Goal: Task Accomplishment & Management: Use online tool/utility

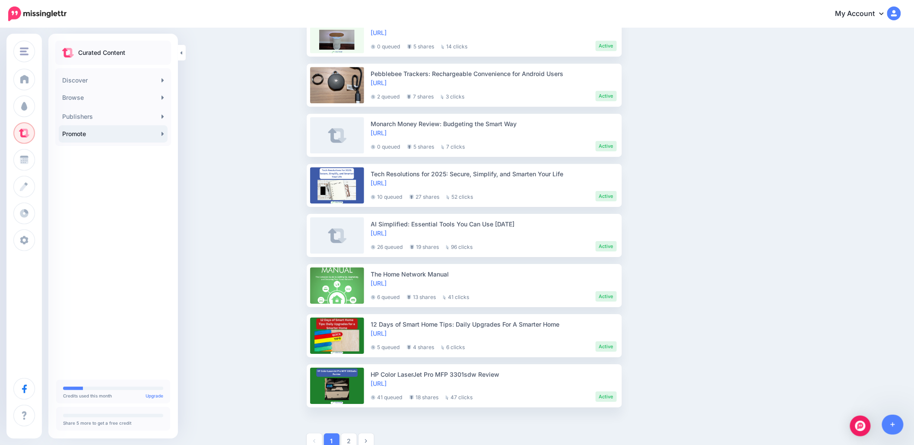
scroll to position [1034, 0]
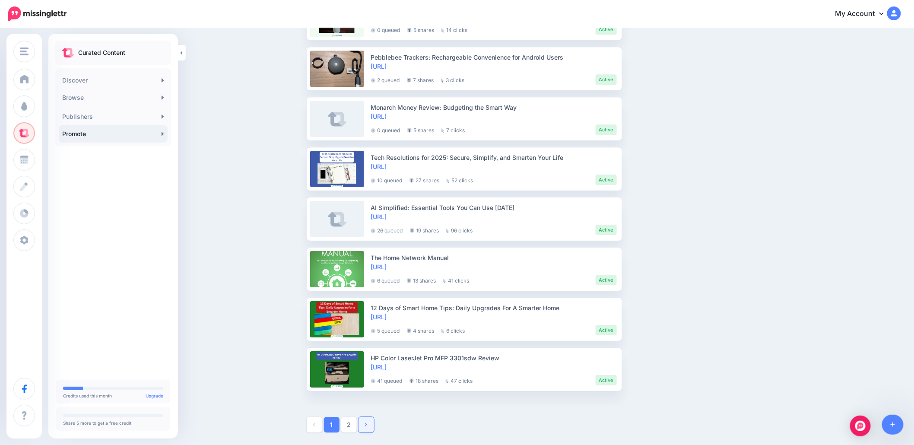
click at [368, 426] on link at bounding box center [367, 425] width 16 height 16
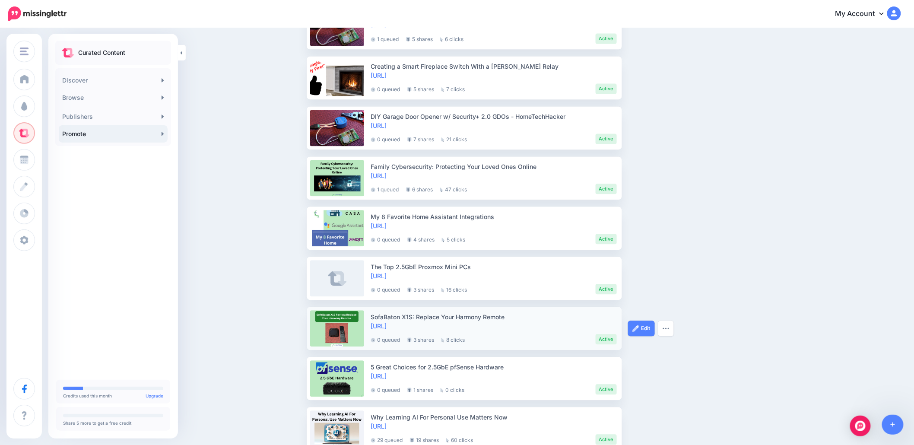
scroll to position [668, 0]
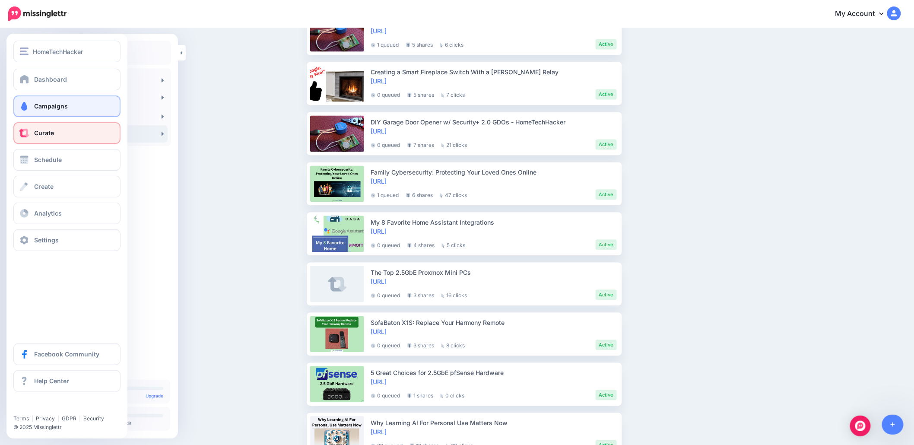
click at [27, 105] on span at bounding box center [24, 106] width 11 height 9
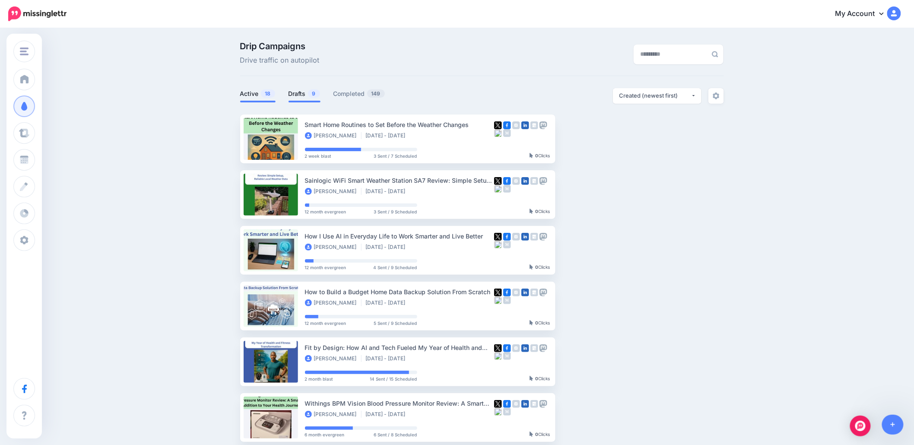
click at [305, 96] on link "Drafts 9" at bounding box center [305, 94] width 32 height 10
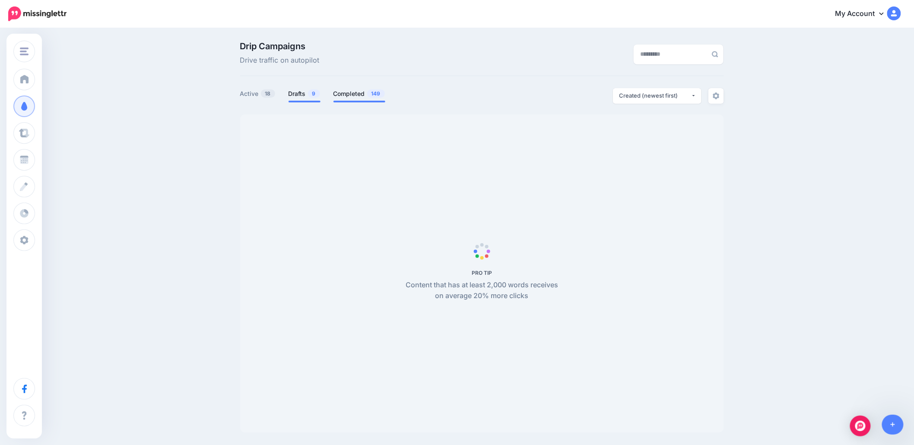
click at [348, 95] on link "Completed 149" at bounding box center [360, 94] width 52 height 10
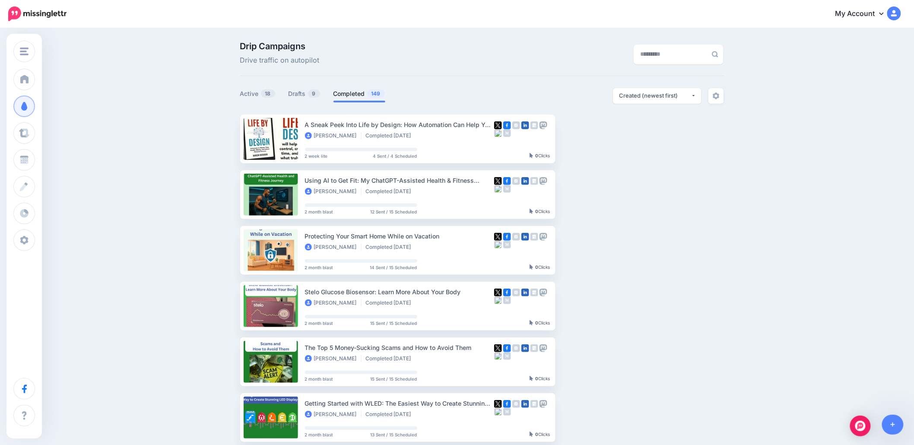
click at [348, 95] on link "Completed 149" at bounding box center [360, 94] width 52 height 10
click at [633, 193] on img "button" at bounding box center [629, 194] width 7 height 3
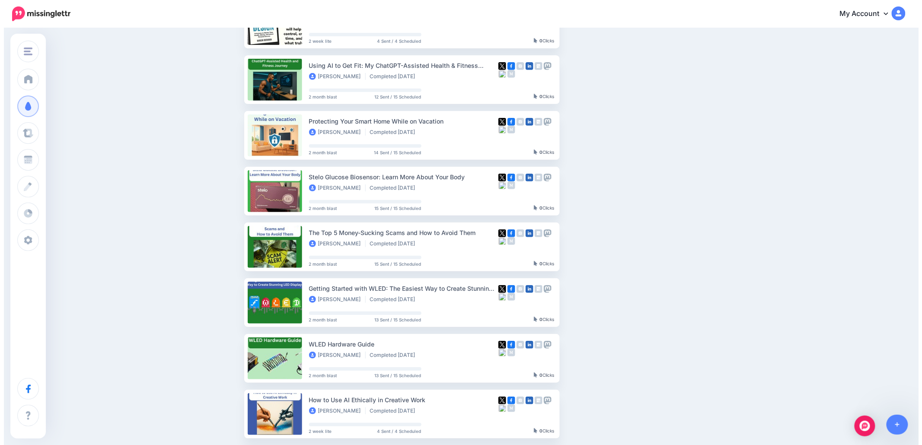
scroll to position [173, 0]
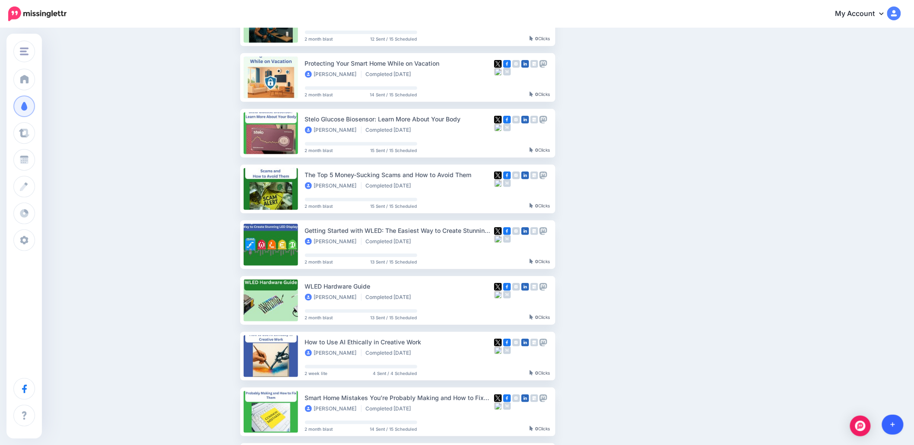
click at [892, 427] on icon at bounding box center [893, 425] width 5 height 6
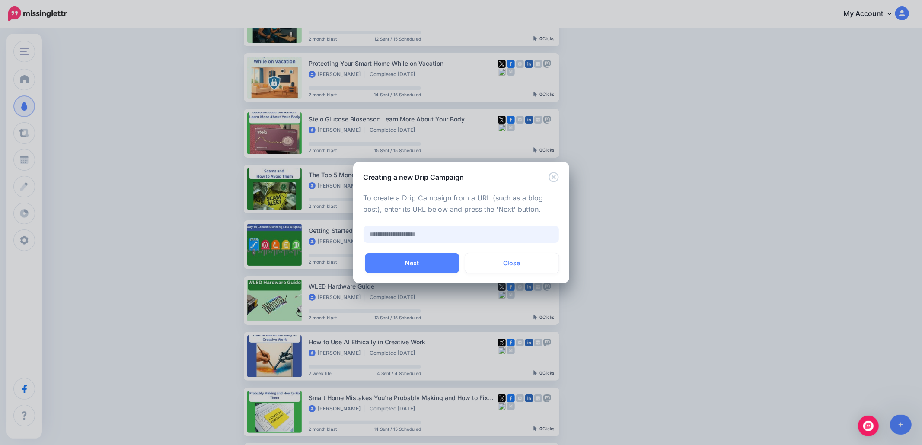
paste input "**********"
type input "**********"
click at [420, 267] on button "Next" at bounding box center [412, 263] width 94 height 20
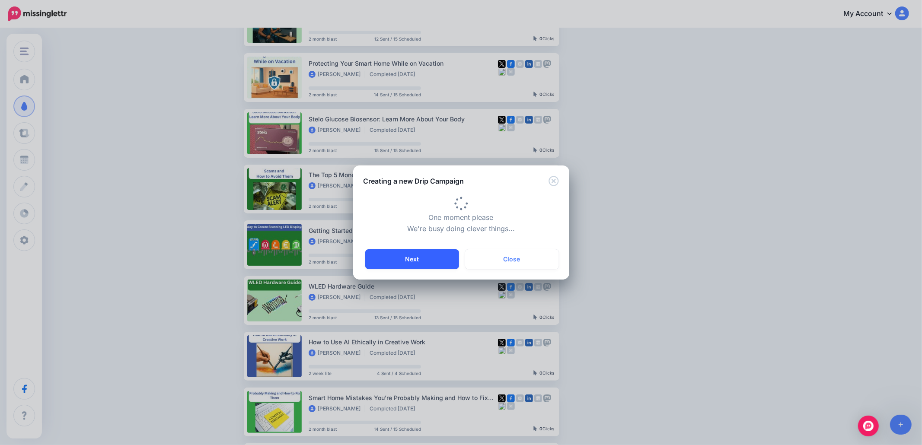
type input "**********"
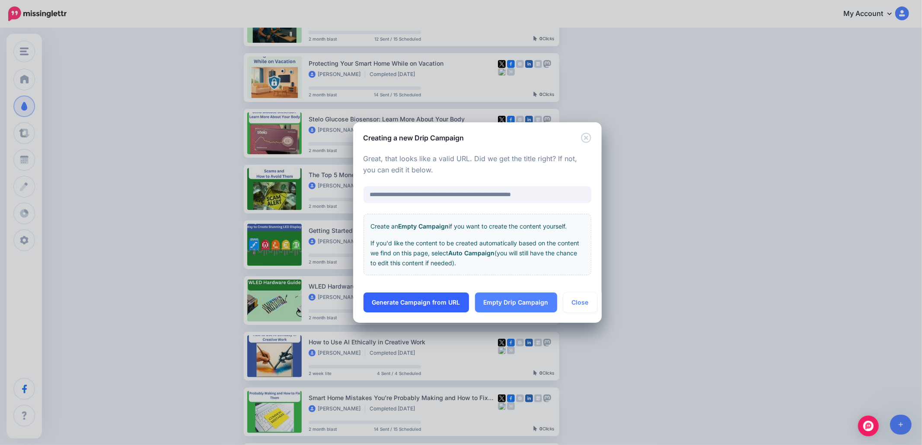
click at [419, 303] on link "Generate Campaign from URL" at bounding box center [415, 303] width 105 height 20
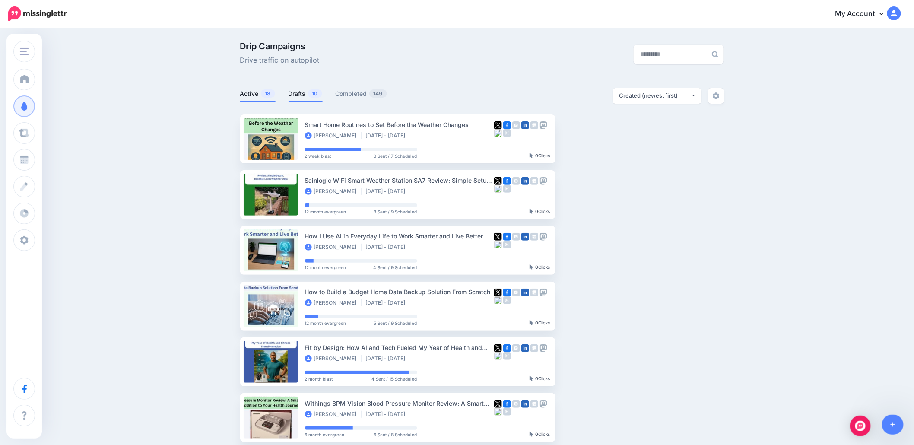
click at [317, 94] on span "10" at bounding box center [315, 93] width 14 height 8
click at [303, 90] on link "Drafts 10" at bounding box center [306, 94] width 34 height 10
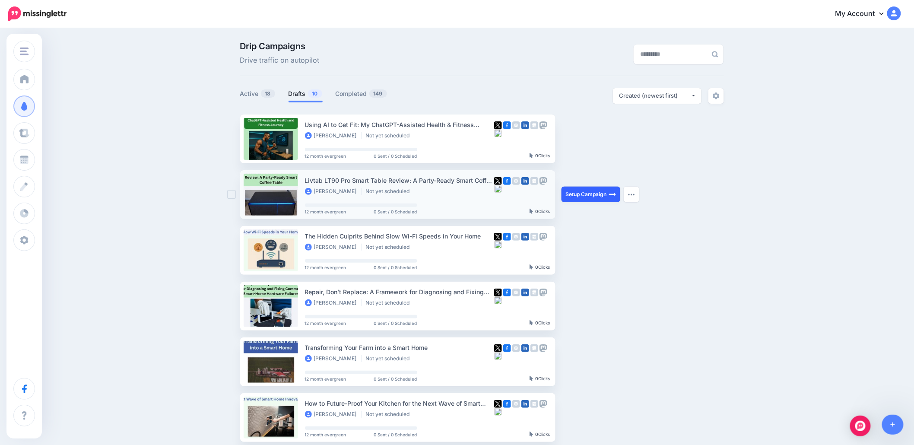
click at [615, 194] on img at bounding box center [612, 194] width 7 height 7
click at [613, 194] on img at bounding box center [612, 194] width 7 height 7
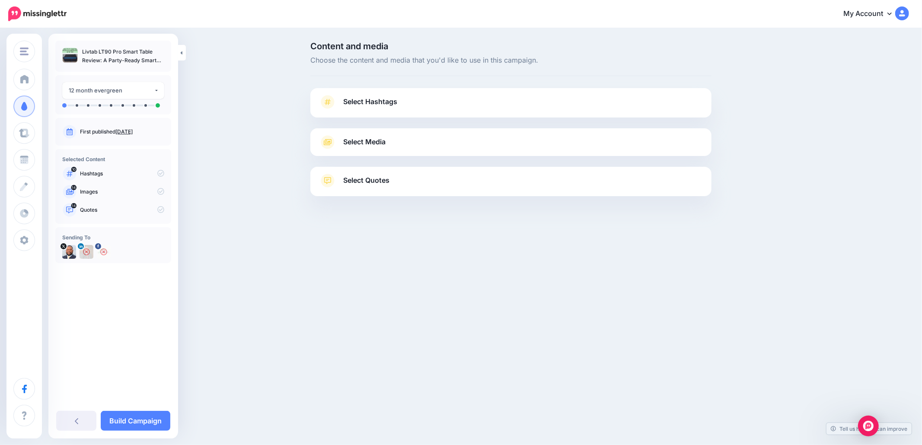
click at [357, 98] on span "Select Hashtags" at bounding box center [370, 102] width 54 height 12
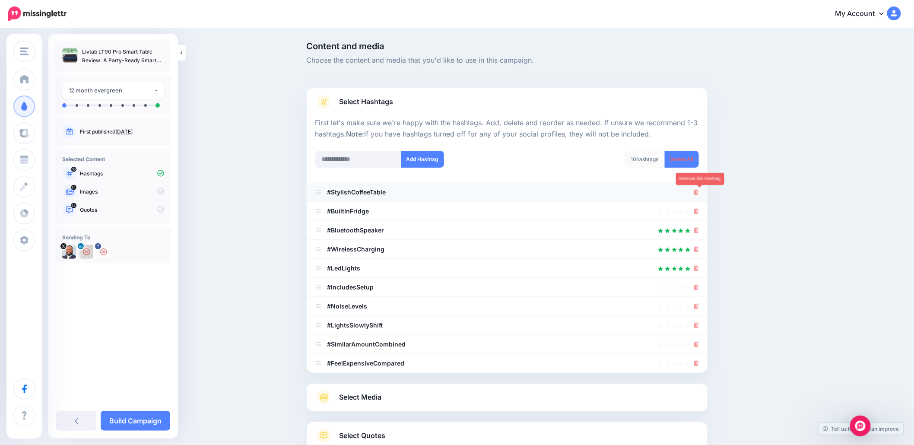
click at [699, 192] on icon at bounding box center [696, 192] width 5 height 5
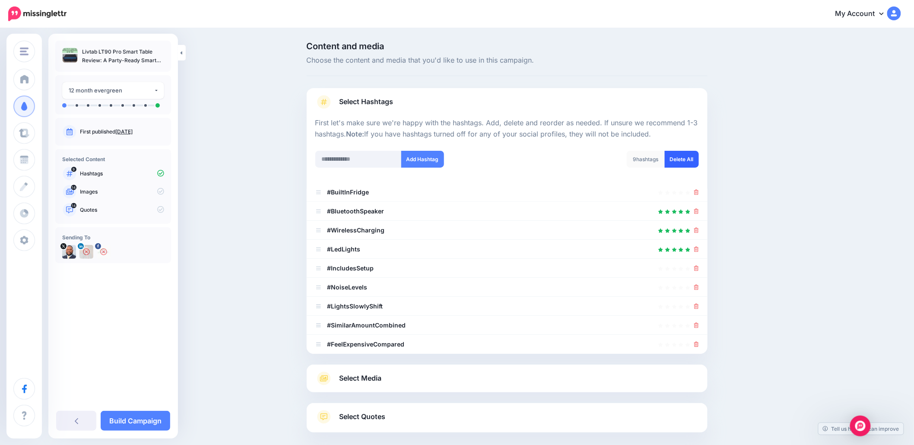
click at [693, 157] on link "Delete All" at bounding box center [682, 159] width 34 height 17
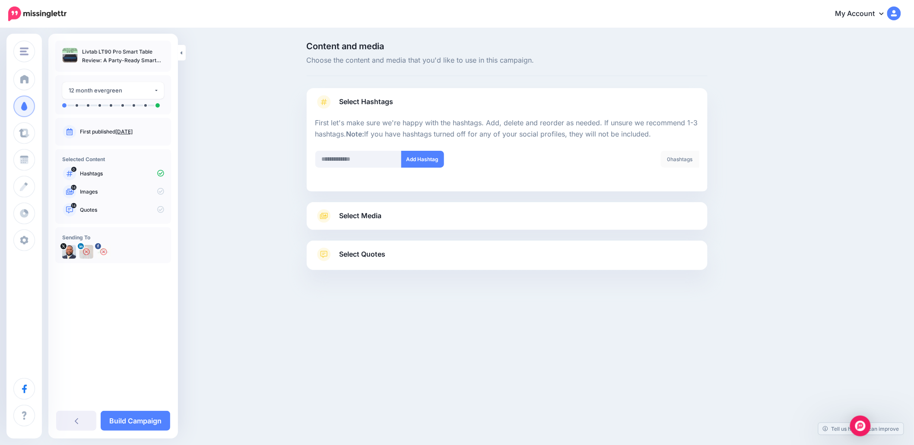
scroll to position [12, 0]
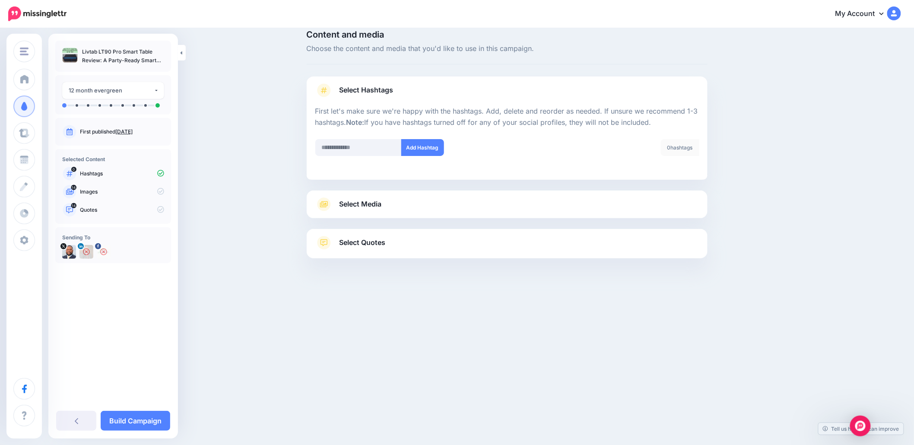
click at [361, 159] on div "Add Hashtag" at bounding box center [408, 153] width 198 height 28
click at [361, 148] on input "text" at bounding box center [358, 147] width 86 height 17
type input "**********"
click at [417, 141] on button "Add Hashtag" at bounding box center [422, 147] width 43 height 17
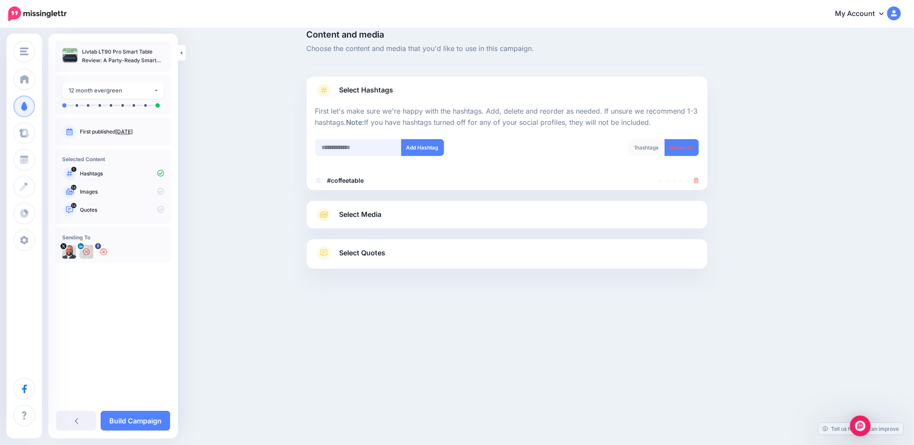
click at [349, 149] on input "text" at bounding box center [358, 147] width 86 height 17
type input "**********"
click at [409, 145] on button "Add Hashtag" at bounding box center [422, 147] width 43 height 17
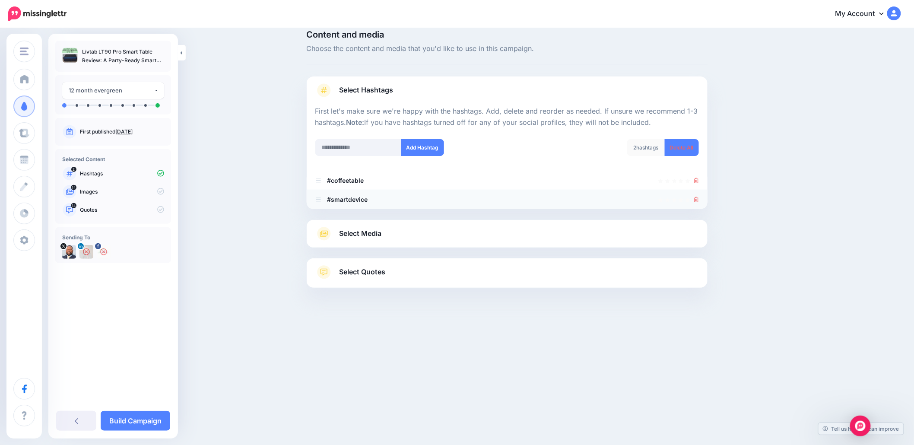
click at [699, 199] on icon at bounding box center [696, 199] width 5 height 5
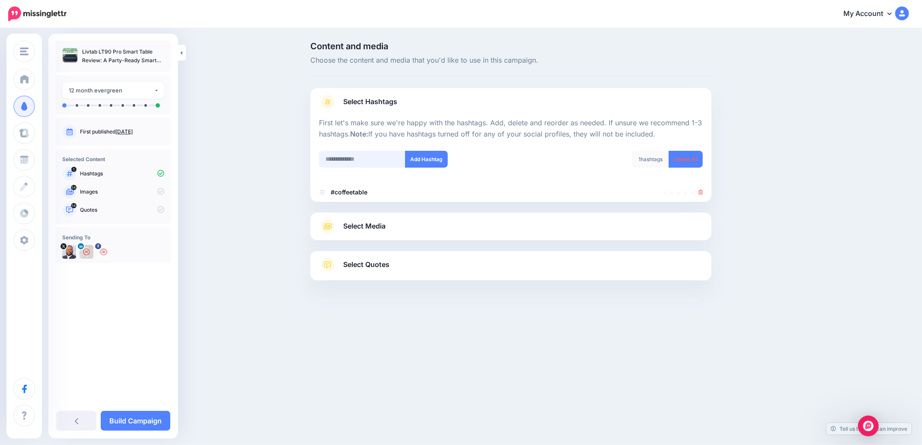
click at [353, 157] on input "text" at bounding box center [362, 159] width 86 height 17
type input "**********"
click at [415, 157] on button "Add Hashtag" at bounding box center [426, 159] width 43 height 17
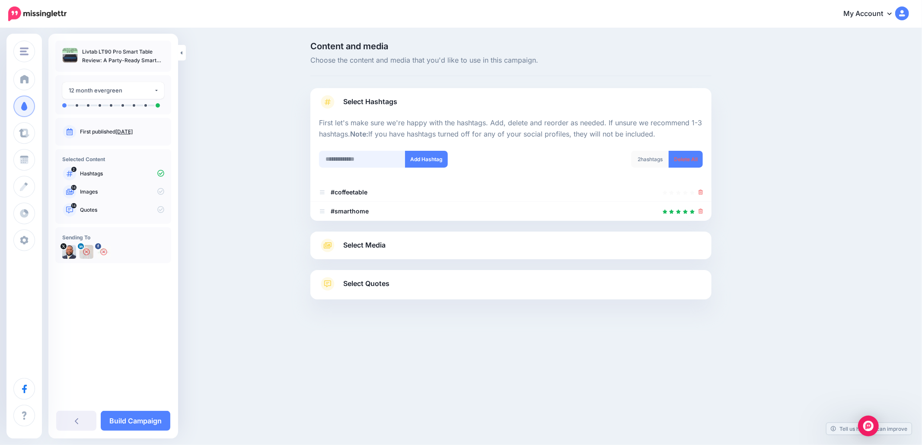
click at [370, 158] on input "text" at bounding box center [362, 159] width 86 height 17
type input "**********"
click at [413, 156] on button "Add Hashtag" at bounding box center [426, 159] width 43 height 17
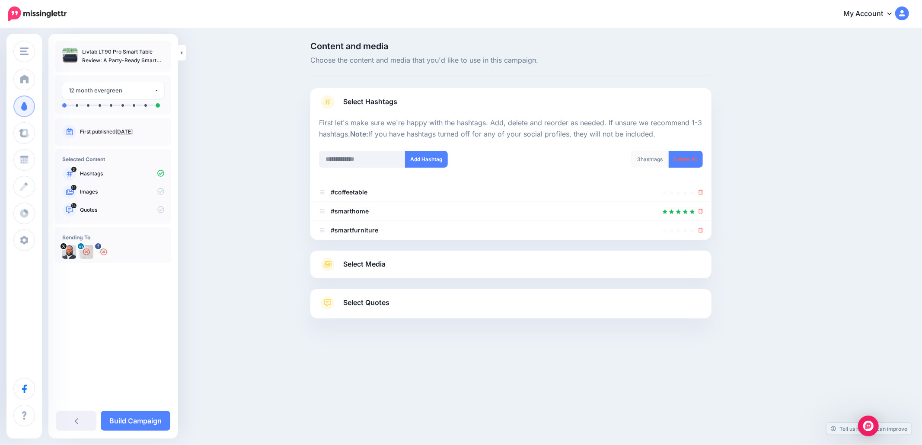
click at [420, 265] on link "Select Media" at bounding box center [511, 265] width 384 height 14
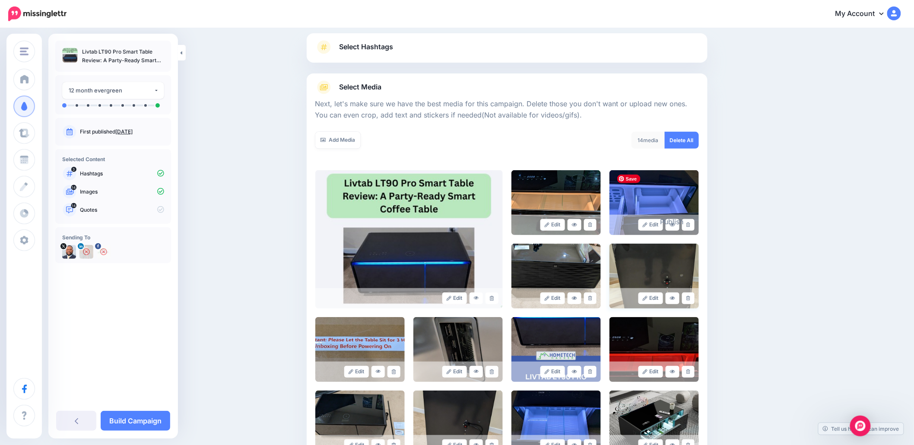
scroll to position [57, 0]
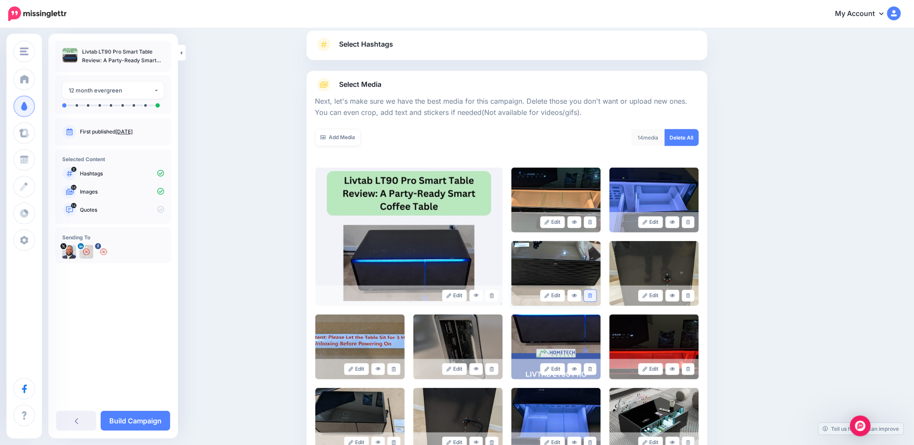
click at [591, 295] on link at bounding box center [590, 296] width 13 height 12
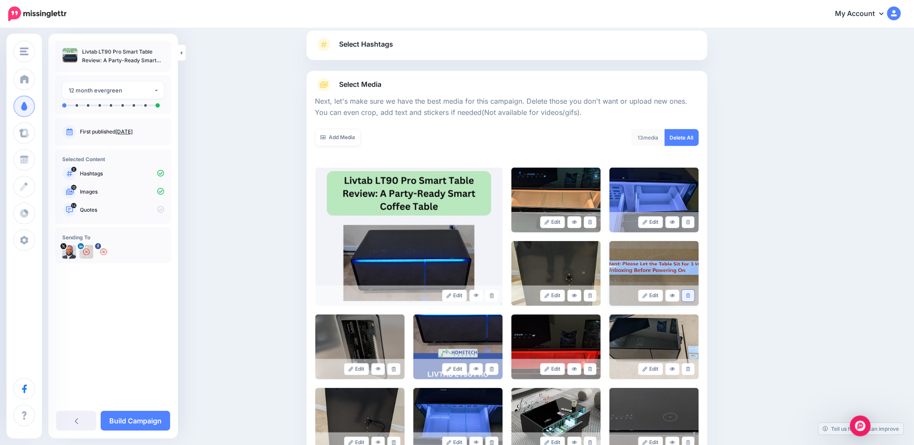
click at [690, 294] on icon at bounding box center [689, 295] width 4 height 5
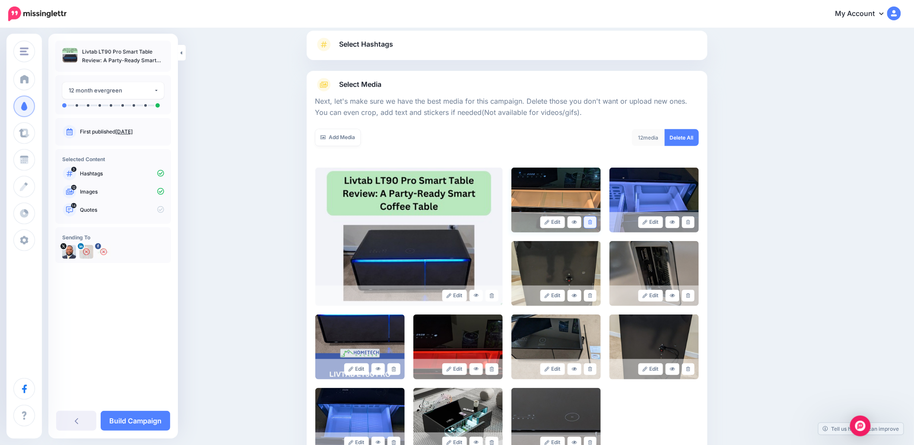
click at [592, 223] on icon at bounding box center [590, 222] width 4 height 5
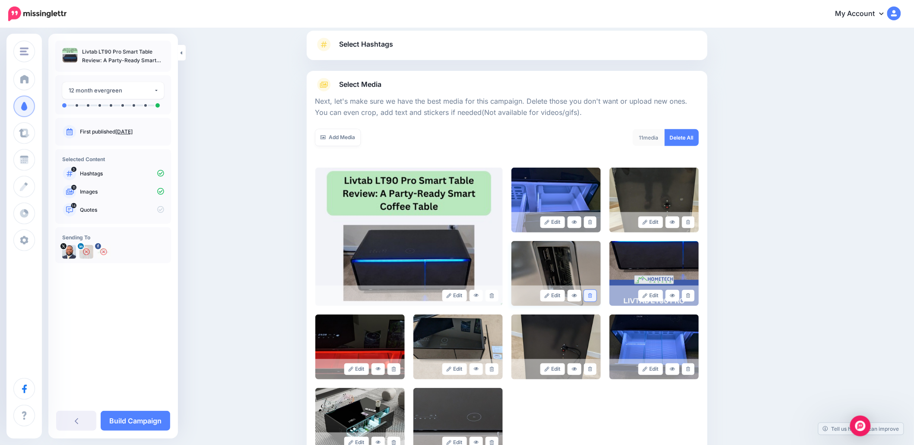
click at [591, 296] on link at bounding box center [590, 296] width 13 height 12
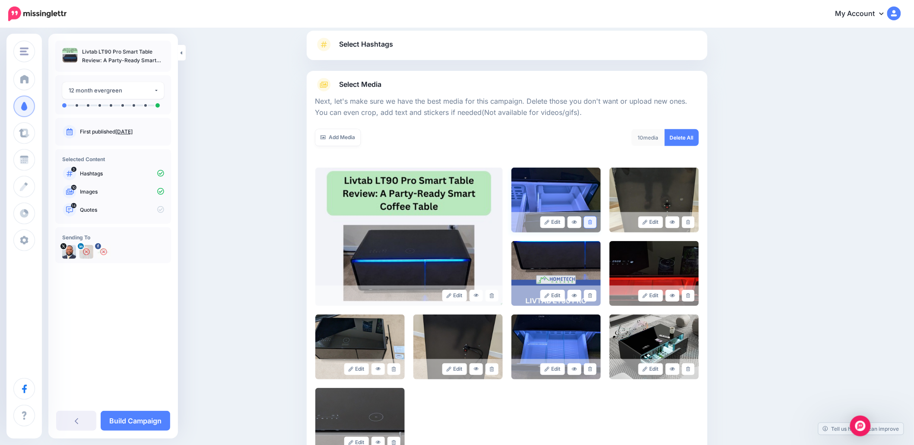
click at [592, 220] on icon at bounding box center [590, 222] width 4 height 5
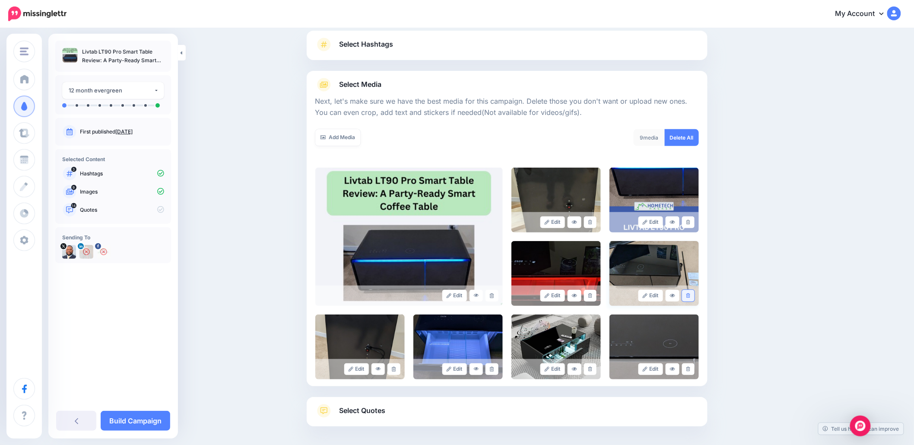
click at [694, 293] on link at bounding box center [688, 296] width 13 height 12
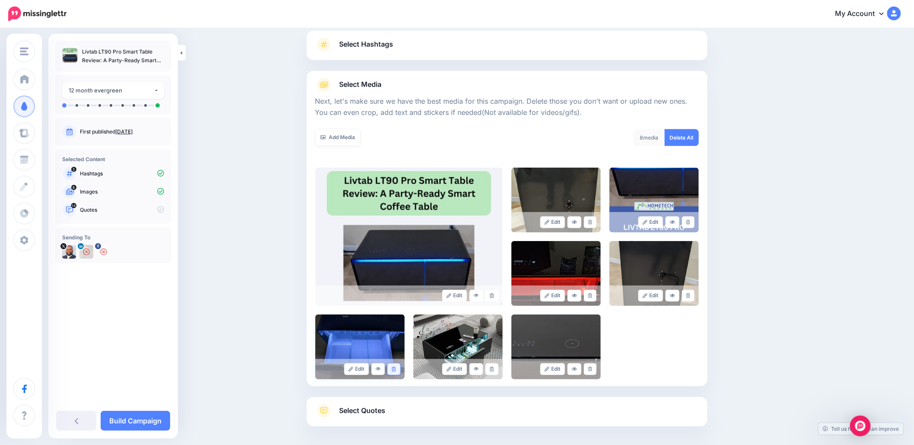
click at [400, 369] on link at bounding box center [394, 369] width 13 height 12
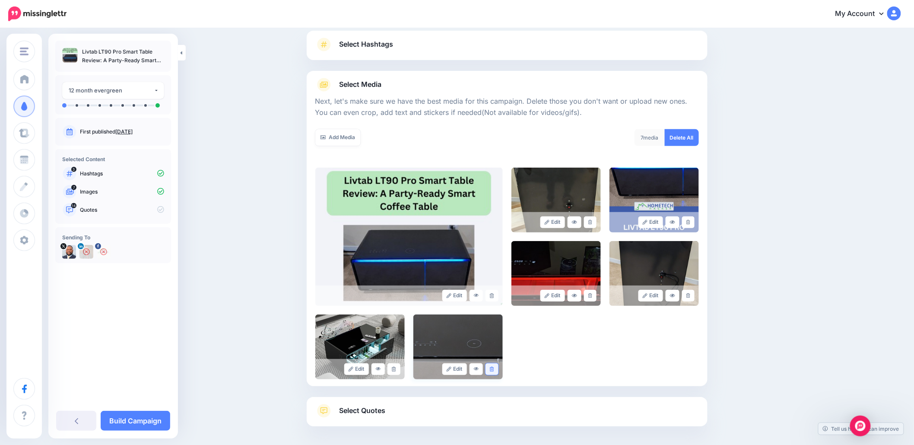
click at [498, 369] on link at bounding box center [492, 369] width 13 height 12
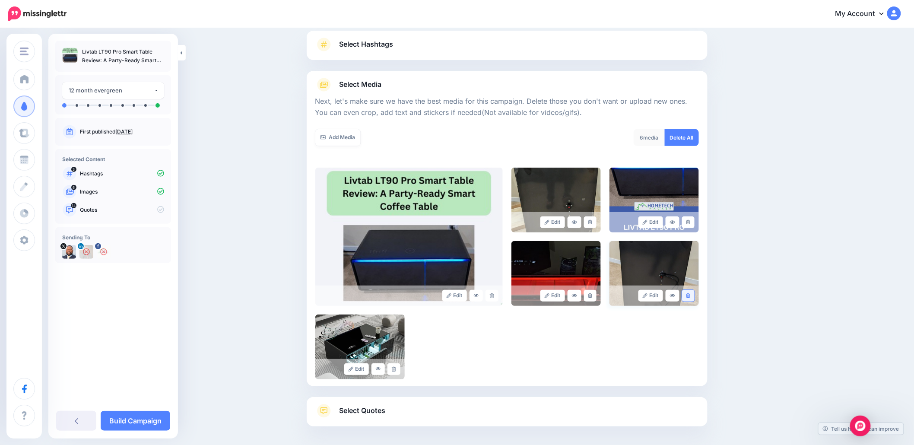
click at [690, 296] on icon at bounding box center [689, 295] width 4 height 5
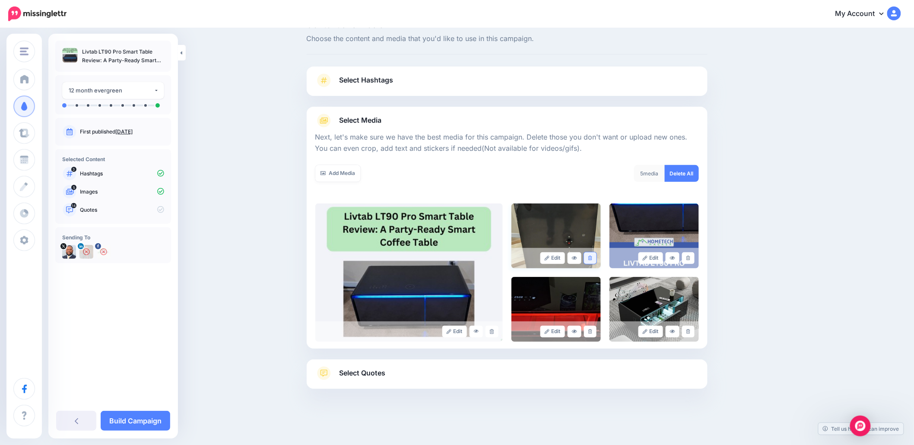
click at [592, 257] on icon at bounding box center [590, 258] width 4 height 5
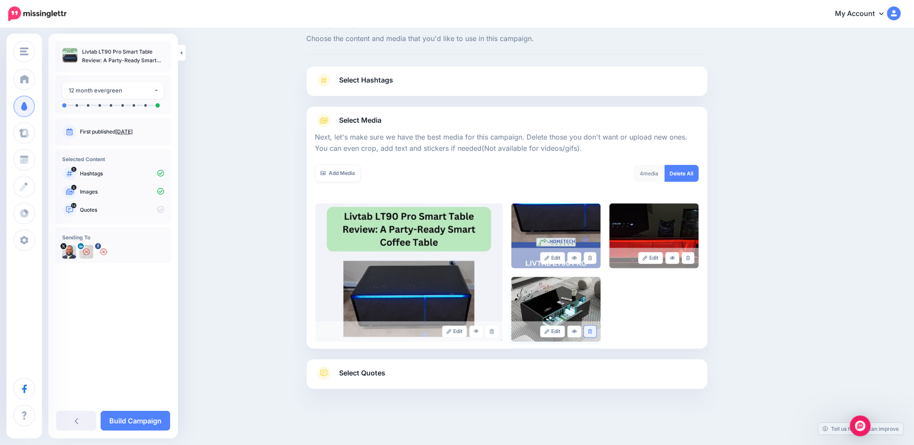
click at [592, 331] on icon at bounding box center [590, 331] width 4 height 5
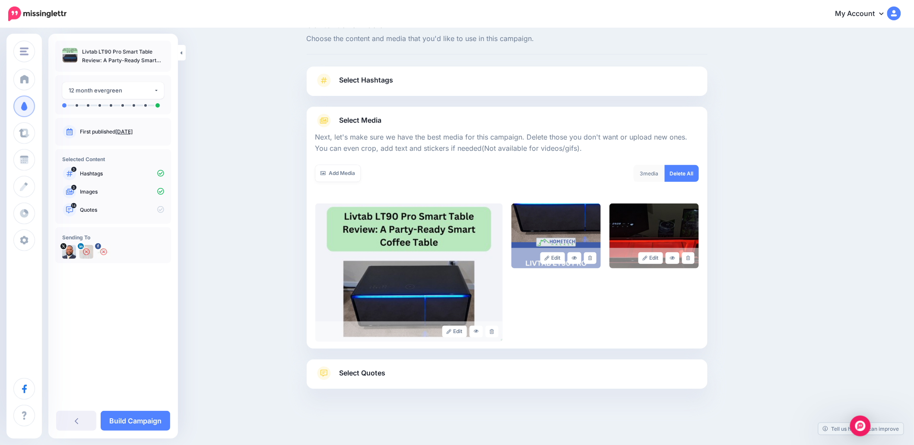
click at [463, 366] on div "Select Quotes Choose your favourite quotes or go with our recommendations. The …" at bounding box center [507, 373] width 401 height 29
click at [385, 374] on span "Select Quotes" at bounding box center [363, 373] width 46 height 12
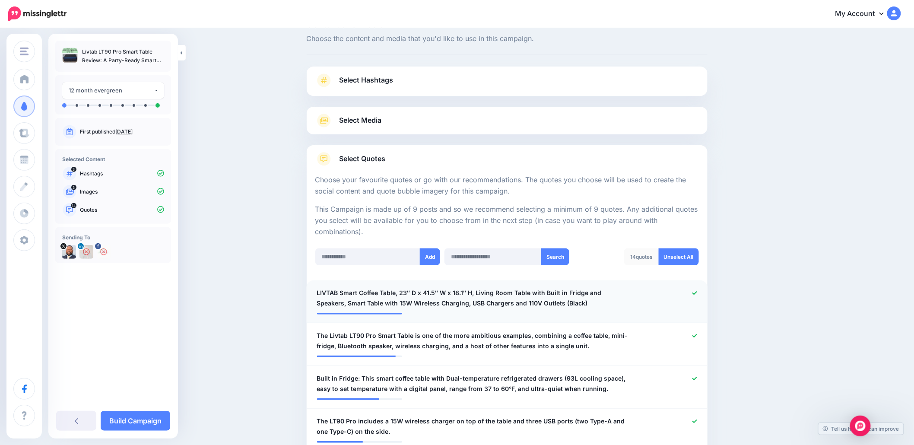
scroll to position [79, 0]
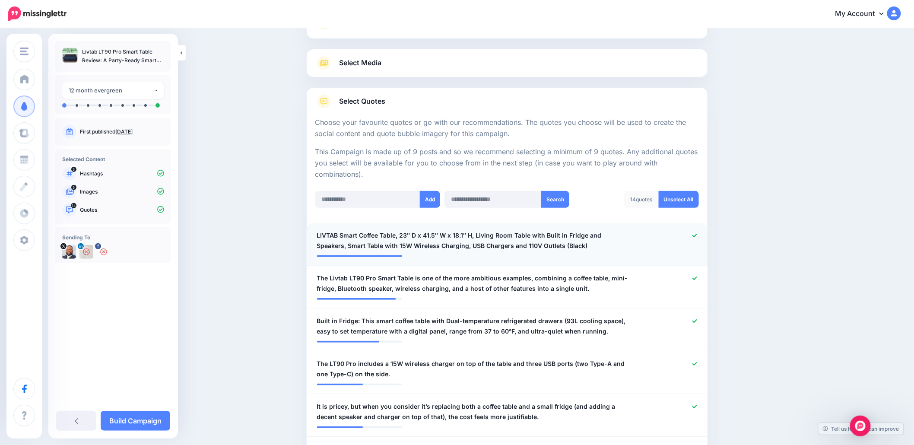
click at [697, 236] on icon at bounding box center [695, 235] width 5 height 3
click at [530, 276] on span "The Livtab LT90 Pro Smart Table is one of the more ambitious examples, combinin…" at bounding box center [474, 283] width 315 height 21
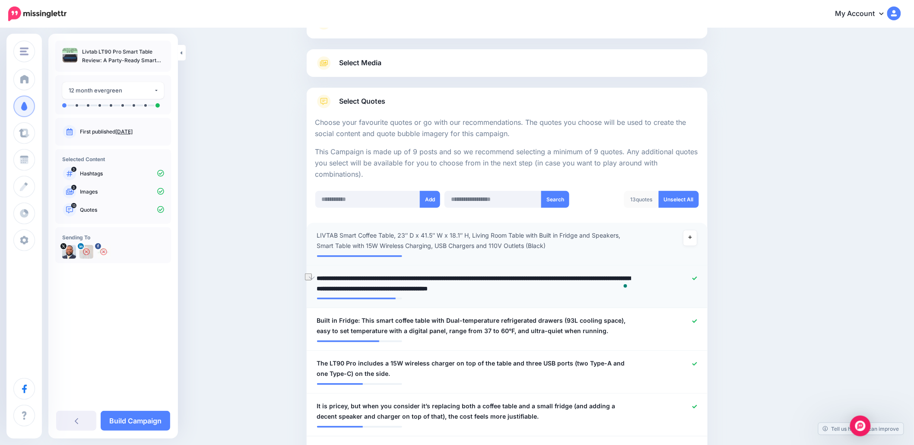
drag, startPoint x: 531, startPoint y: 279, endPoint x: 417, endPoint y: 278, distance: 114.5
click at [417, 278] on textarea "**********" at bounding box center [474, 283] width 315 height 21
type textarea "**********"
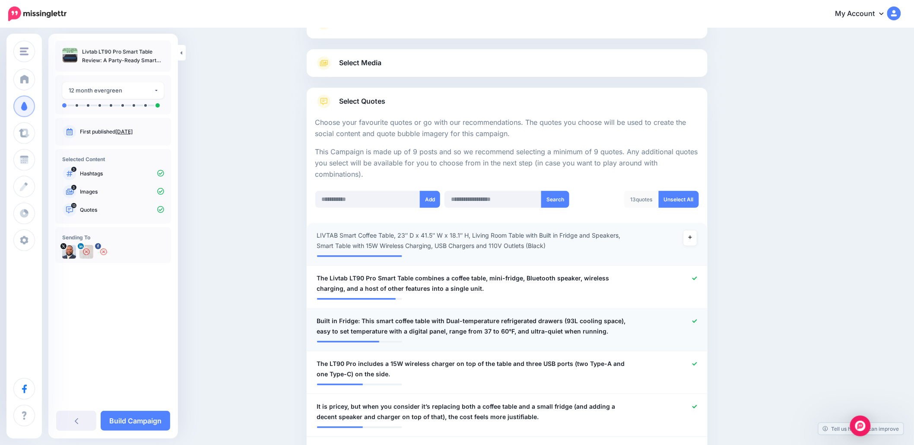
click at [697, 319] on icon at bounding box center [695, 321] width 5 height 5
click at [703, 364] on div at bounding box center [671, 369] width 66 height 21
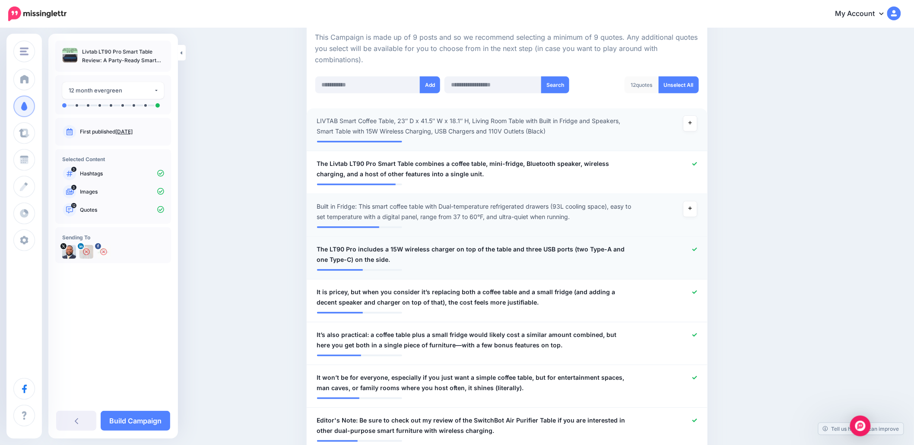
scroll to position [194, 0]
click at [697, 247] on icon at bounding box center [695, 248] width 5 height 5
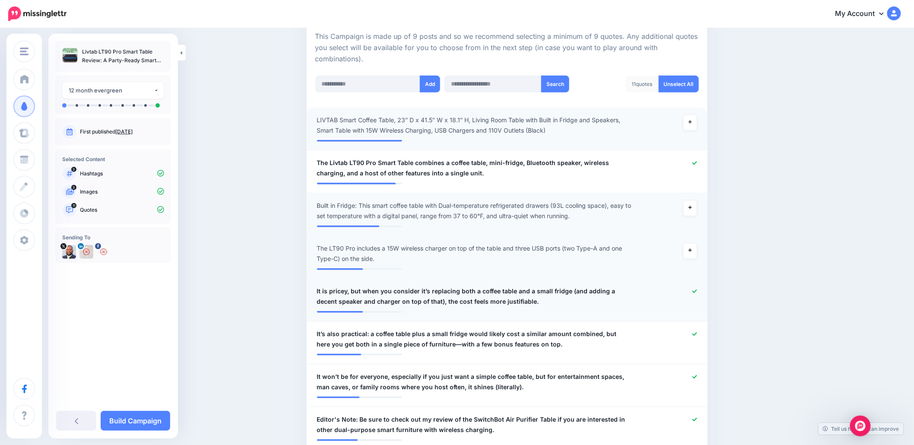
scroll to position [252, 0]
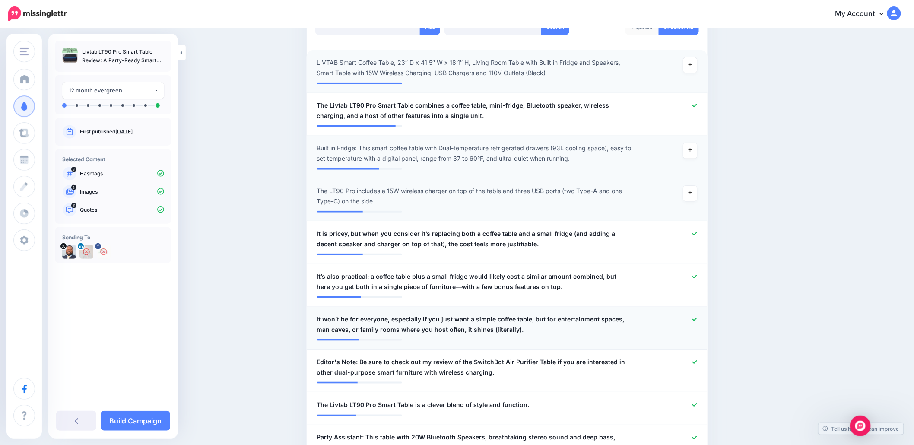
click at [503, 330] on span "It won’t be for everyone, especially if you just want a simple coffee table, bu…" at bounding box center [474, 324] width 315 height 21
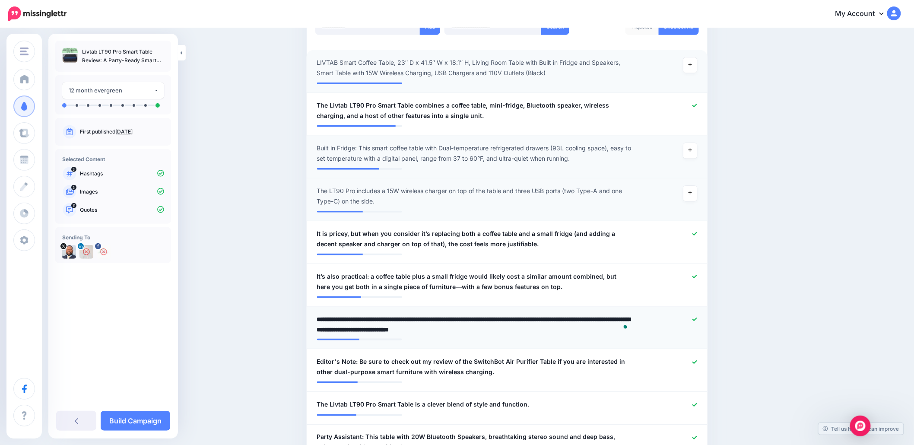
click at [504, 329] on textarea "**********" at bounding box center [474, 324] width 315 height 21
type textarea "**********"
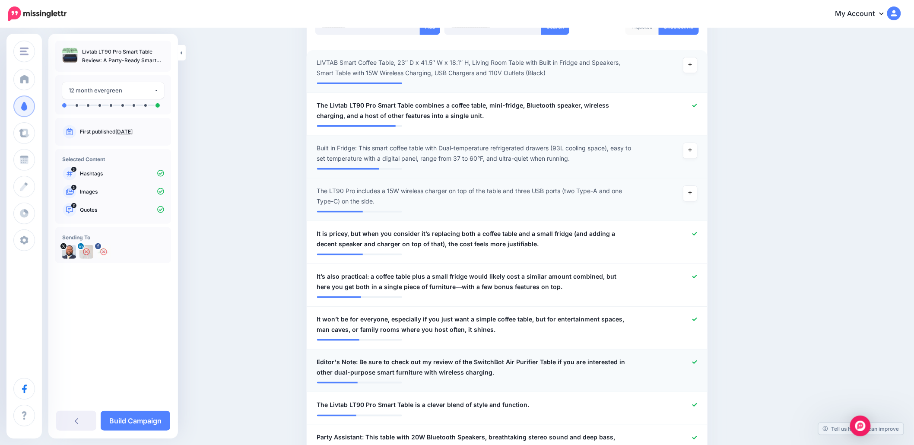
click at [697, 361] on icon at bounding box center [695, 361] width 5 height 3
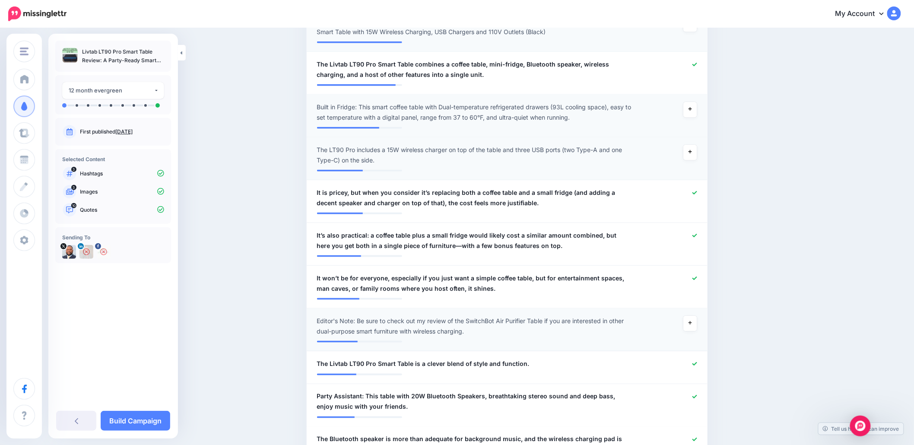
scroll to position [309, 0]
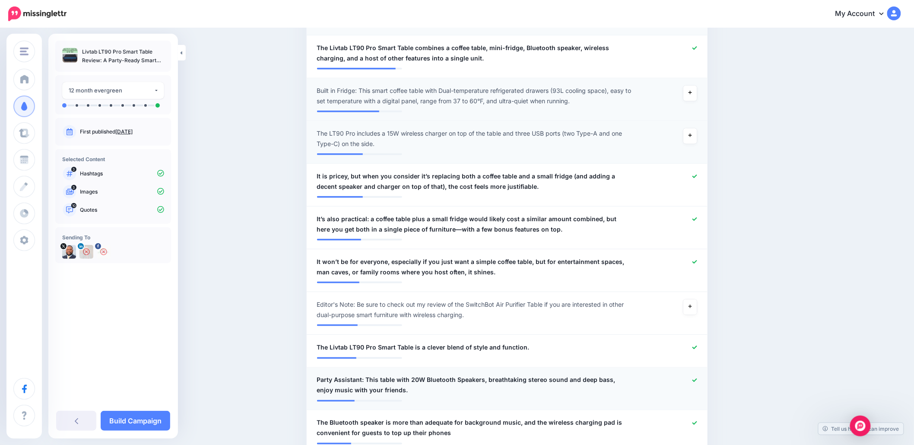
click at [697, 379] on icon at bounding box center [695, 380] width 5 height 5
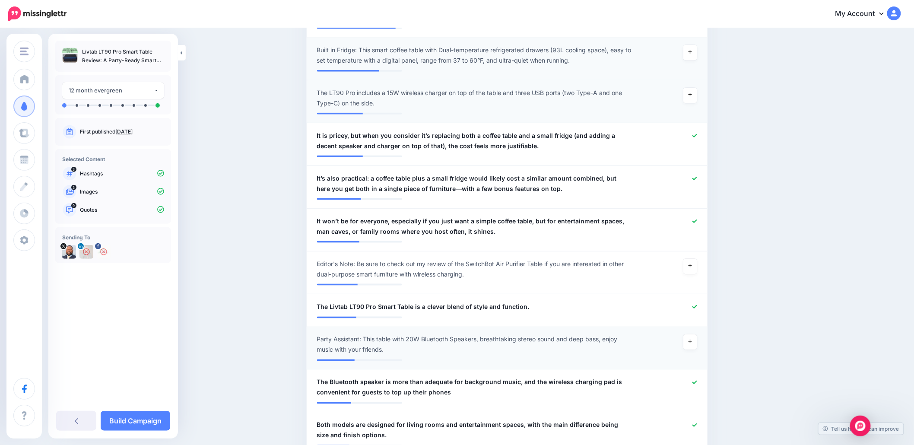
scroll to position [367, 0]
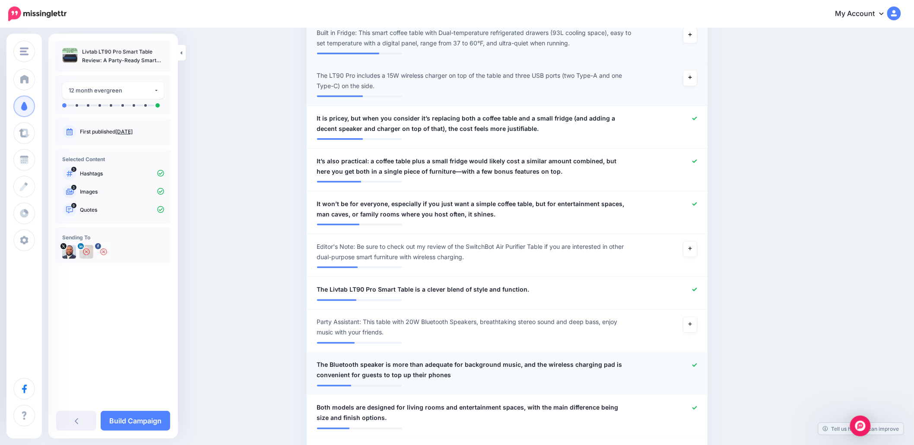
click at [697, 365] on icon at bounding box center [695, 364] width 5 height 3
click at [697, 407] on icon at bounding box center [695, 408] width 5 height 5
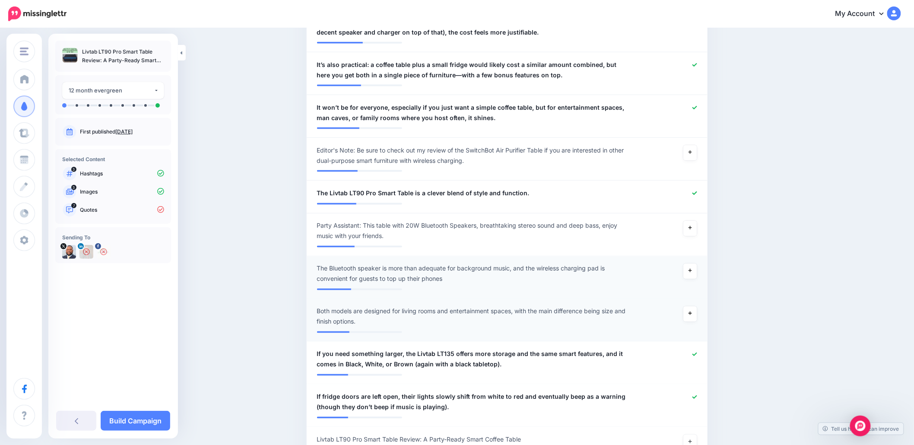
scroll to position [482, 0]
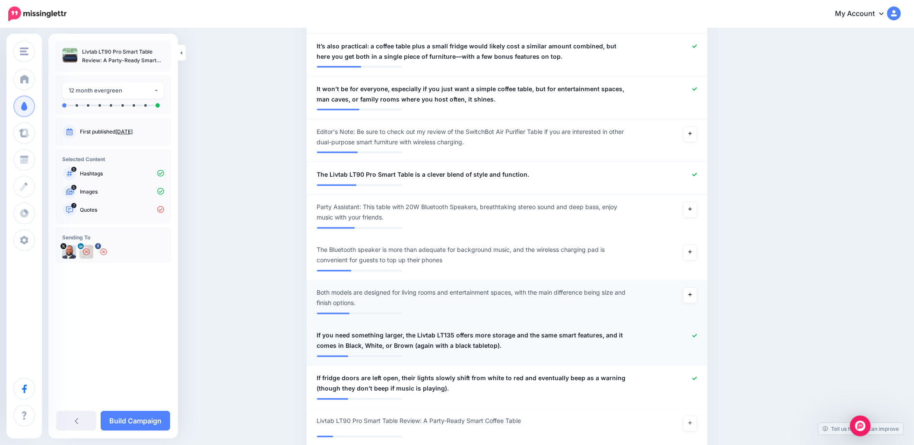
click at [697, 335] on icon at bounding box center [695, 336] width 5 height 5
click at [696, 376] on icon at bounding box center [695, 378] width 5 height 5
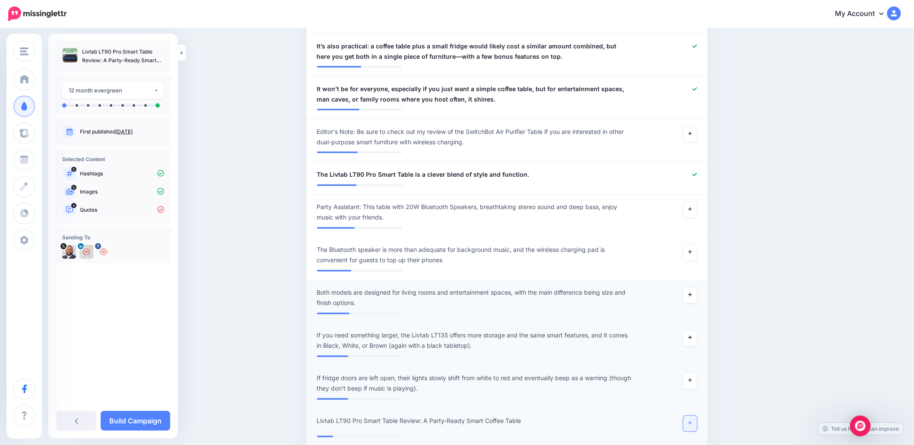
click at [692, 423] on link at bounding box center [691, 424] width 14 height 16
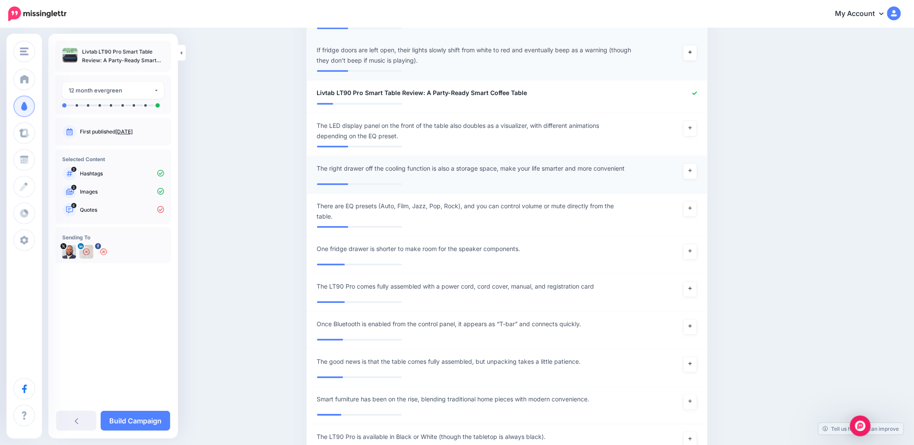
scroll to position [828, 0]
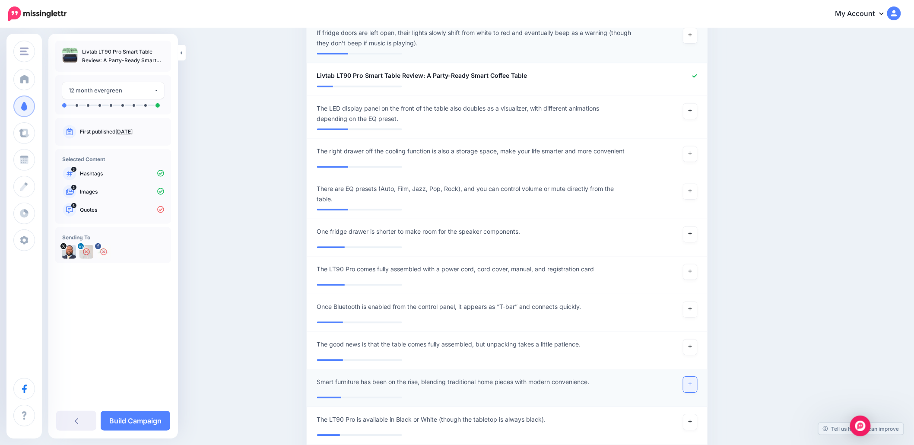
click at [692, 386] on icon at bounding box center [690, 384] width 3 height 5
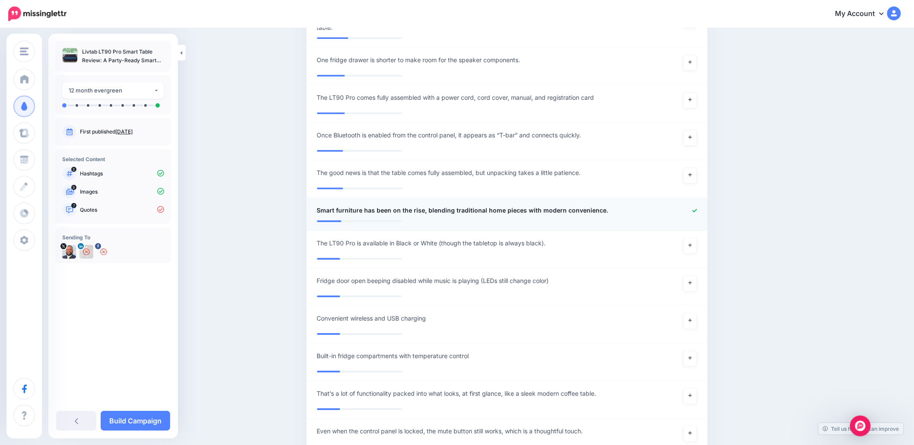
scroll to position [1001, 0]
click at [697, 392] on link at bounding box center [691, 395] width 14 height 16
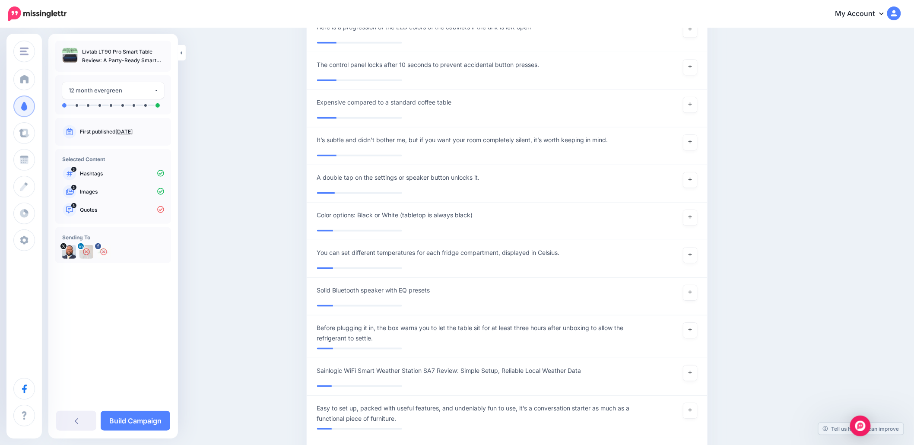
scroll to position [1692, 0]
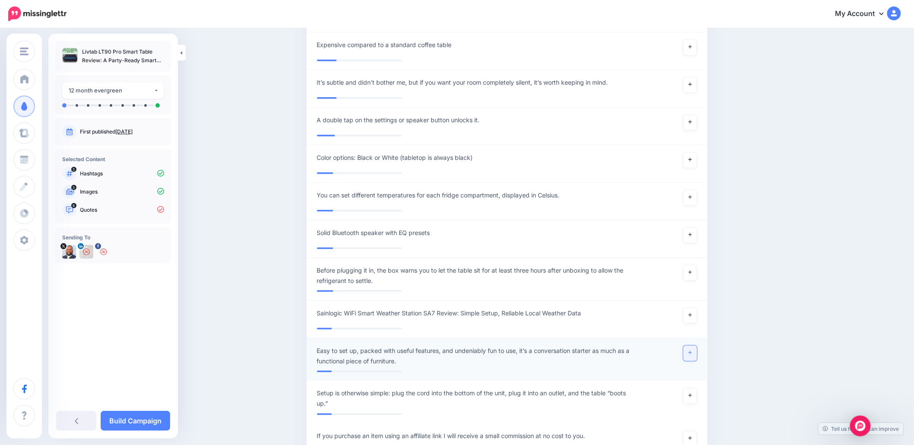
click at [693, 357] on link at bounding box center [691, 354] width 14 height 16
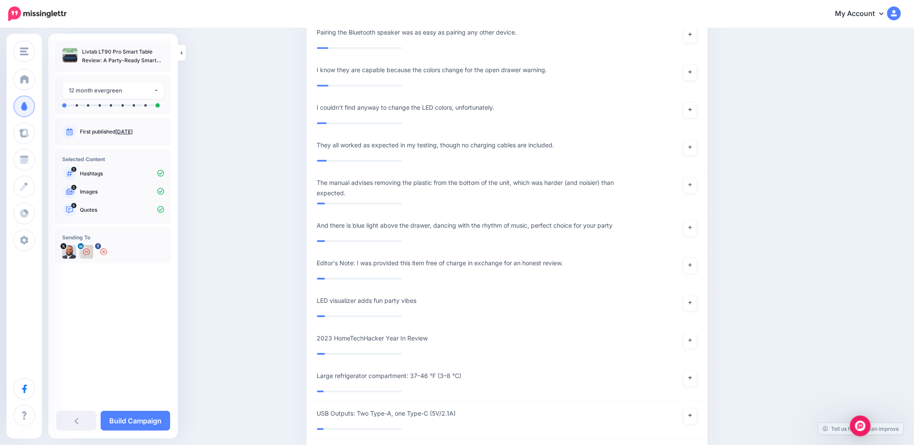
scroll to position [2441, 0]
click at [149, 422] on link "Build Campaign" at bounding box center [136, 421] width 70 height 20
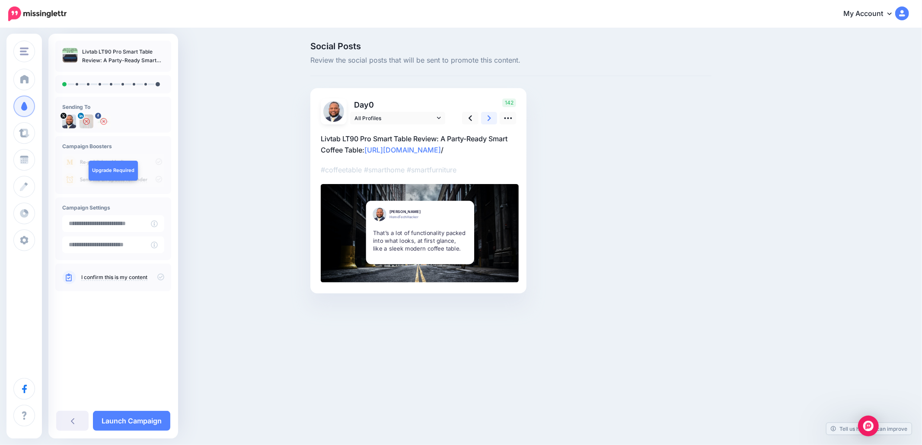
click at [489, 117] on icon at bounding box center [488, 118] width 3 height 6
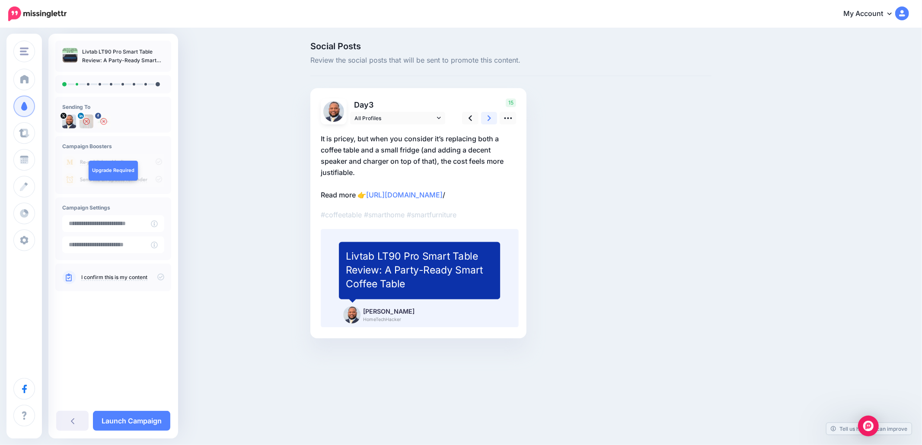
click at [487, 118] on link at bounding box center [489, 118] width 16 height 13
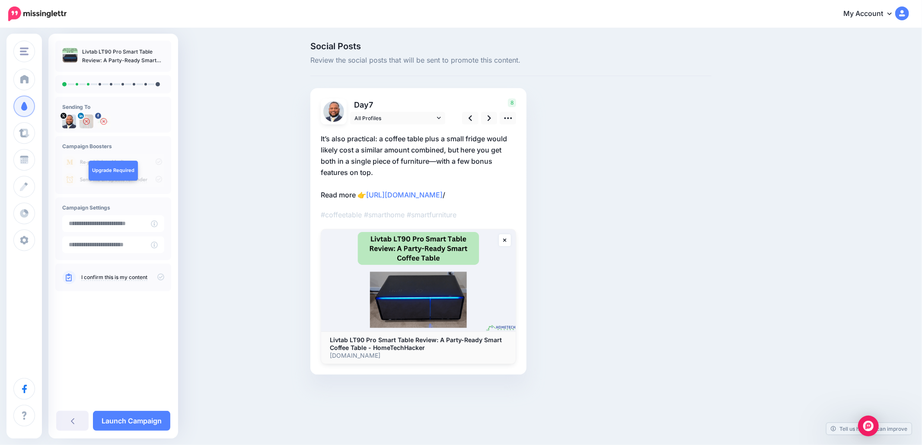
click at [346, 138] on p "It’s also practical: a coffee table plus a small fridge would likely cost a sim…" at bounding box center [418, 166] width 195 height 67
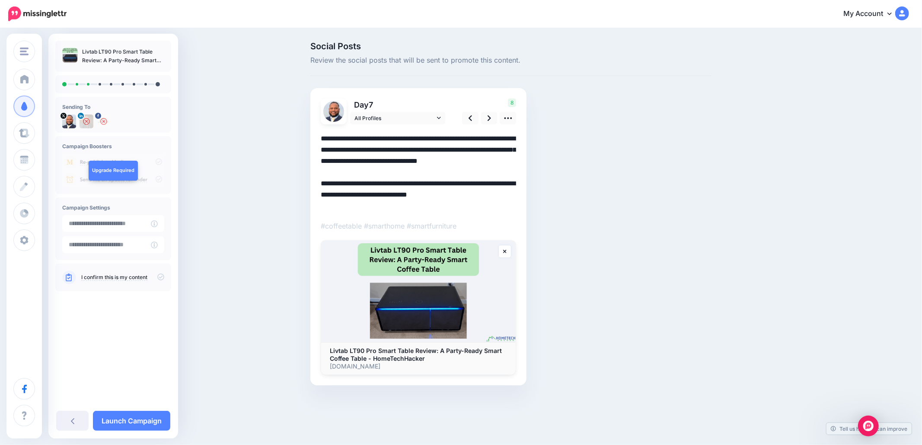
click at [346, 138] on textarea "**********" at bounding box center [418, 172] width 195 height 79
type textarea "**********"
click at [493, 118] on link at bounding box center [489, 118] width 16 height 13
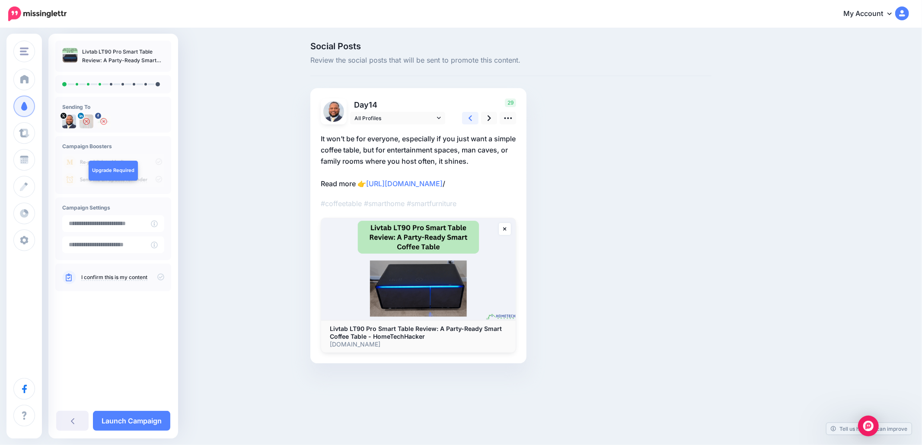
click at [474, 120] on link at bounding box center [470, 118] width 16 height 13
click at [485, 118] on link at bounding box center [489, 118] width 16 height 13
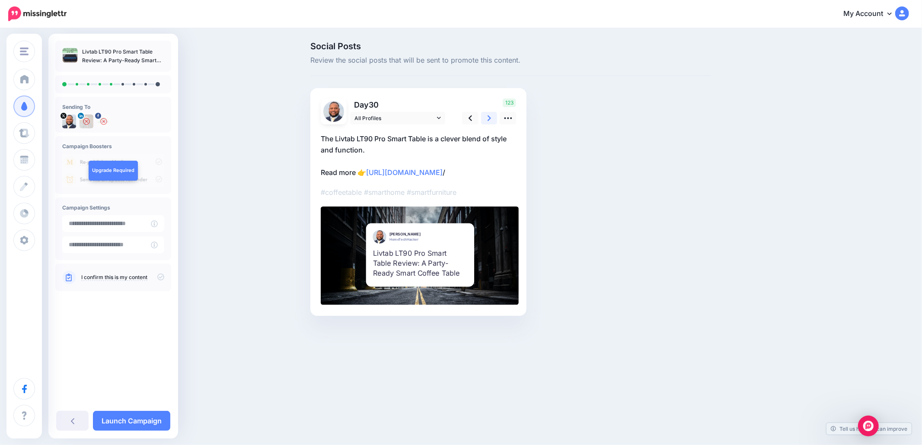
click at [485, 118] on link at bounding box center [489, 118] width 16 height 13
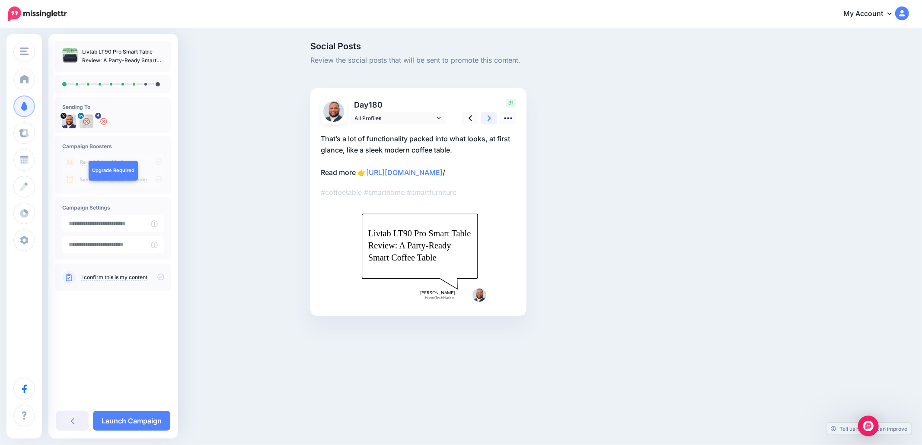
click at [485, 118] on link at bounding box center [489, 118] width 16 height 13
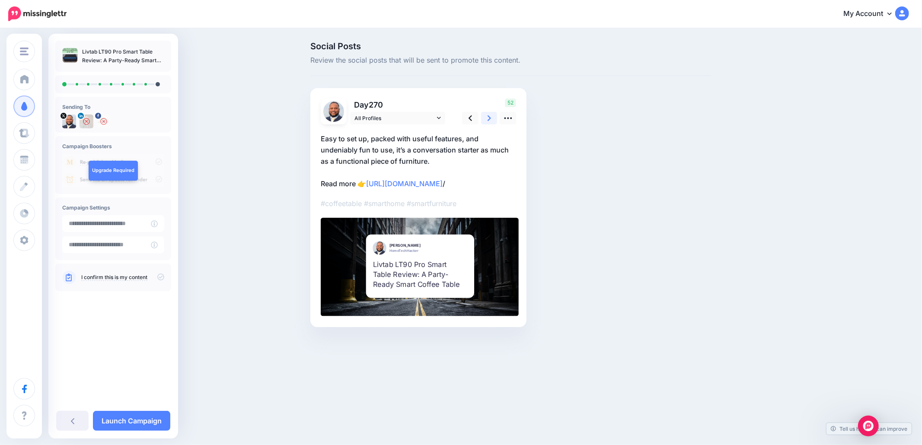
click at [485, 118] on link at bounding box center [489, 118] width 16 height 13
click at [484, 118] on link at bounding box center [489, 118] width 16 height 13
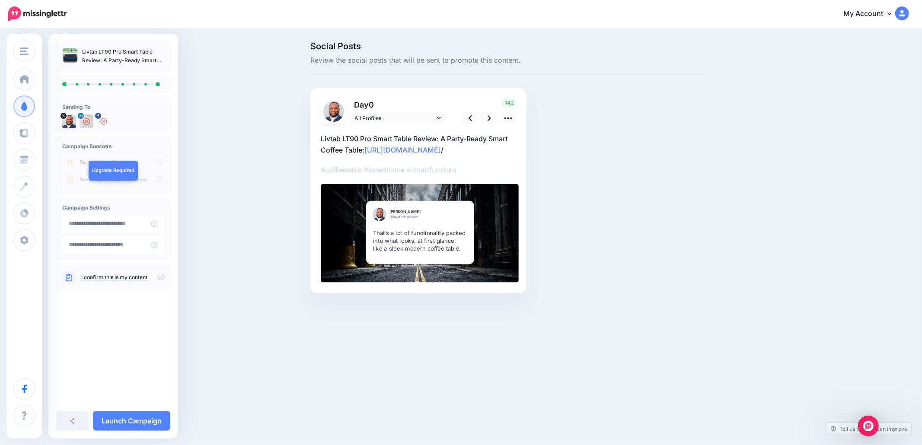
click at [157, 279] on icon at bounding box center [160, 276] width 7 height 7
click at [137, 422] on link "Launch Campaign" at bounding box center [131, 421] width 77 height 20
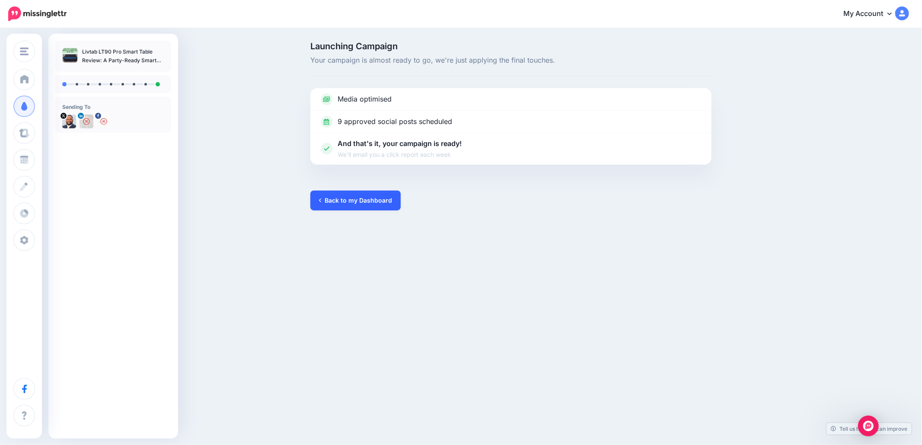
click at [351, 196] on link "Back to my Dashboard" at bounding box center [355, 201] width 90 height 20
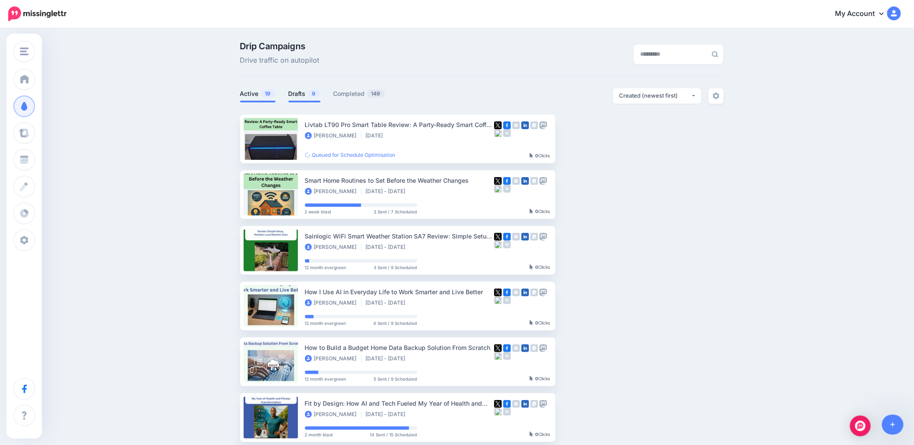
click at [310, 94] on link "Drafts 9" at bounding box center [305, 94] width 32 height 10
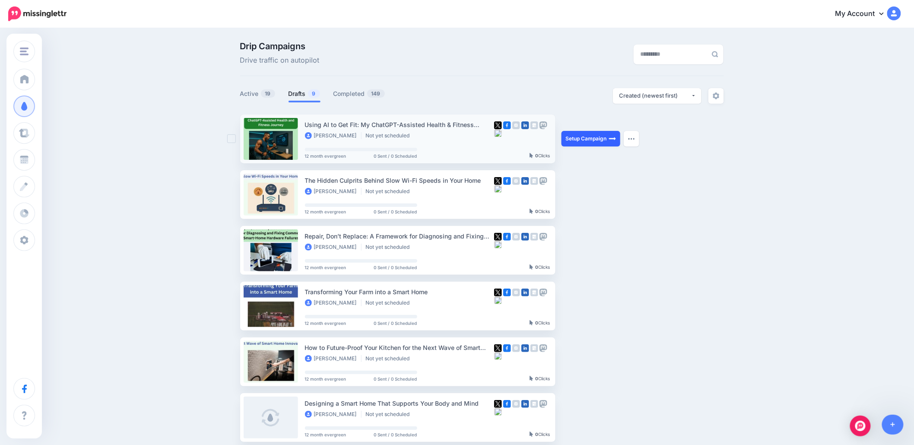
click at [605, 138] on link "Setup Campaign" at bounding box center [591, 139] width 59 height 16
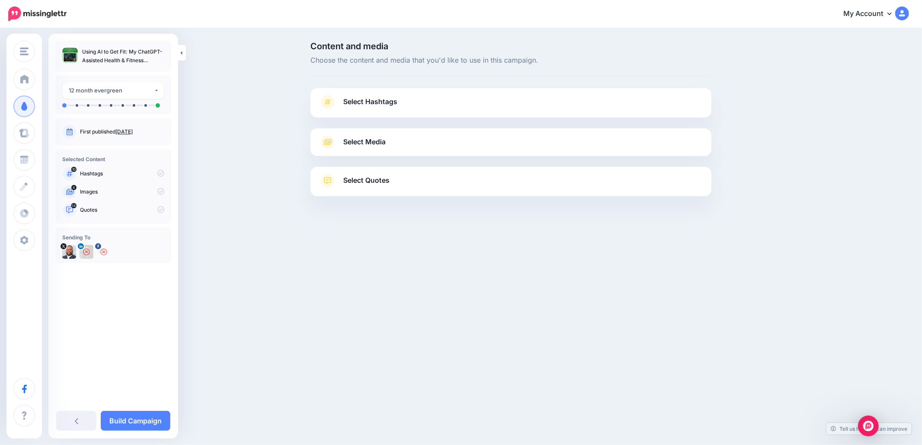
click at [127, 130] on link "[DATE]" at bounding box center [123, 131] width 17 height 6
click at [376, 100] on span "Select Hashtags" at bounding box center [370, 102] width 54 height 12
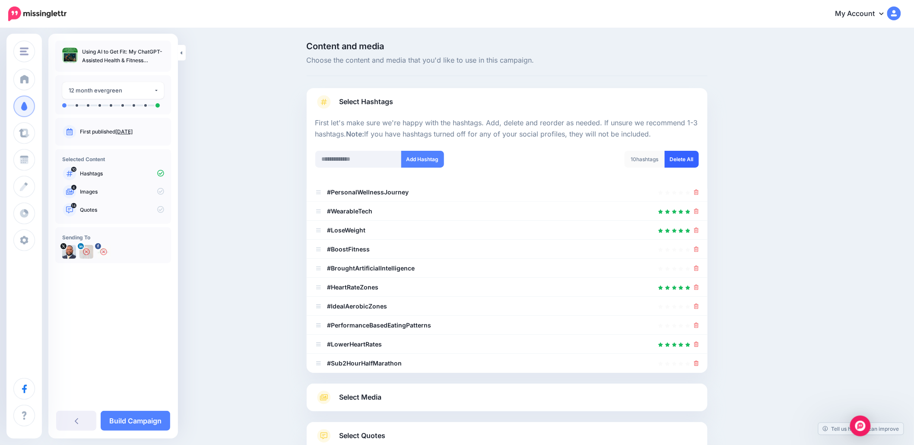
click at [681, 162] on link "Delete All" at bounding box center [682, 159] width 34 height 17
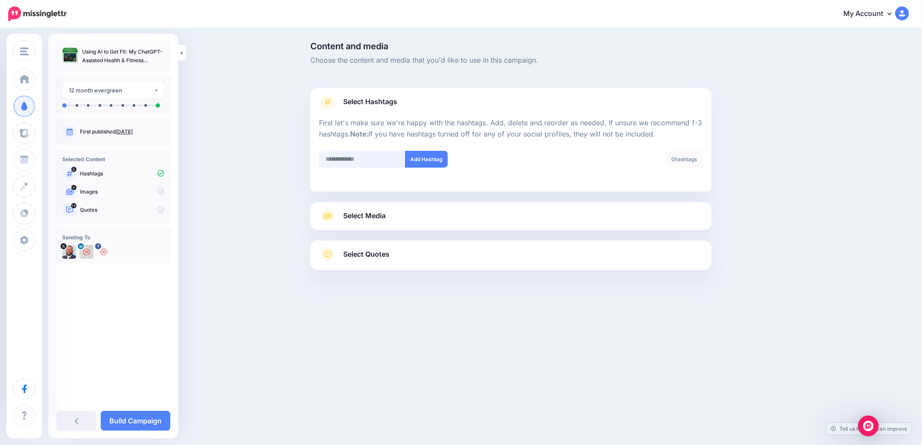
click at [377, 162] on input "text" at bounding box center [362, 159] width 86 height 17
type input "**********"
click at [436, 157] on button "Add Hashtag" at bounding box center [426, 159] width 43 height 17
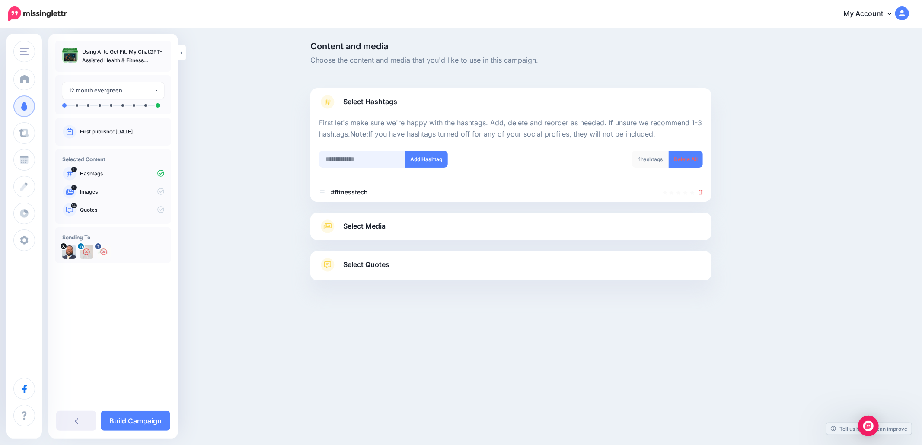
click at [385, 165] on input "text" at bounding box center [362, 159] width 86 height 17
type input "***"
click at [416, 162] on button "Add Hashtag" at bounding box center [426, 159] width 43 height 17
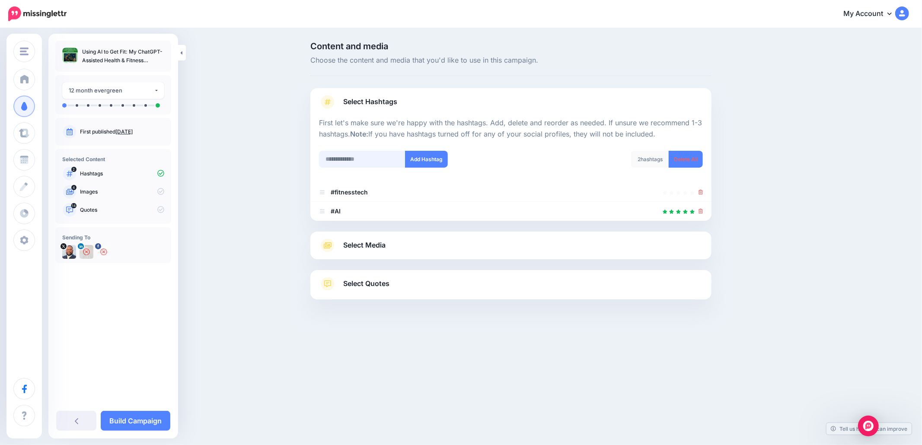
click at [378, 160] on input "text" at bounding box center [362, 159] width 86 height 17
type input "********"
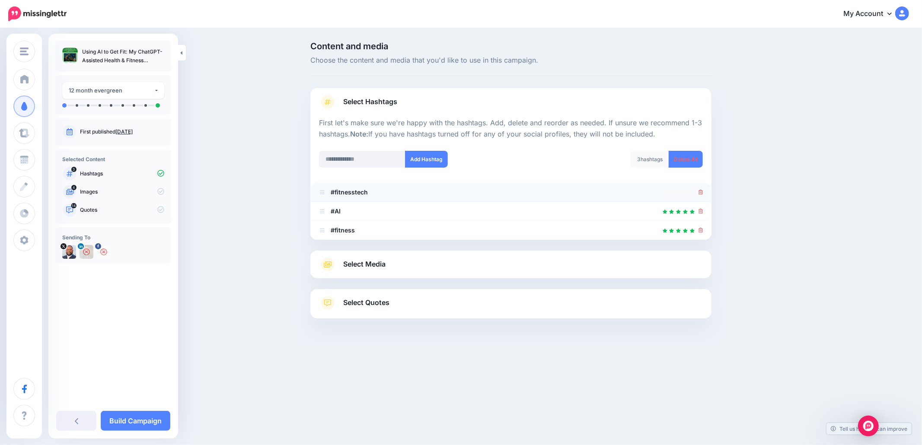
click at [700, 194] on icon at bounding box center [700, 192] width 5 height 5
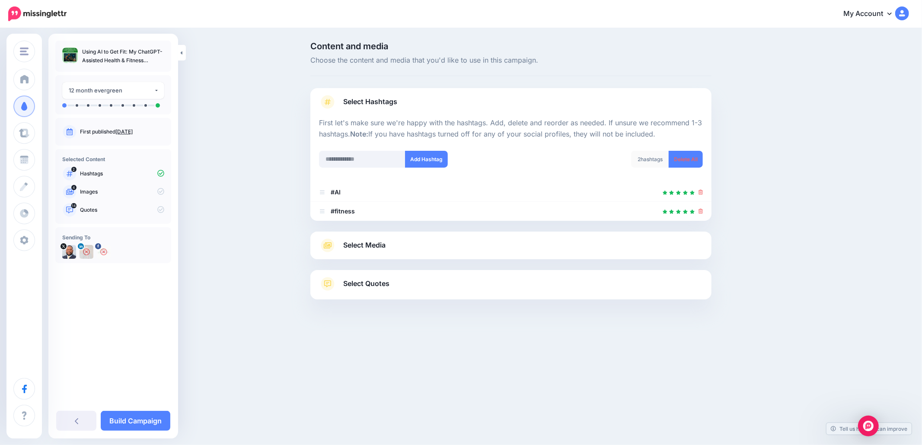
click at [417, 240] on link "Select Media" at bounding box center [511, 246] width 384 height 14
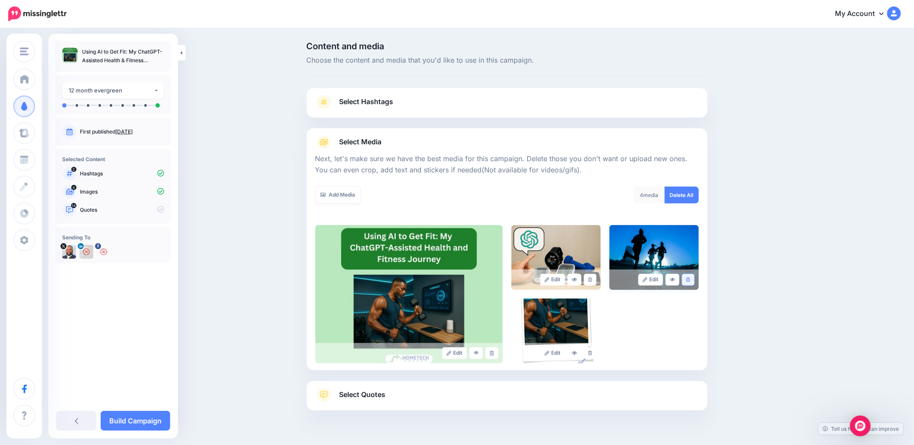
click at [690, 282] on icon at bounding box center [689, 279] width 4 height 5
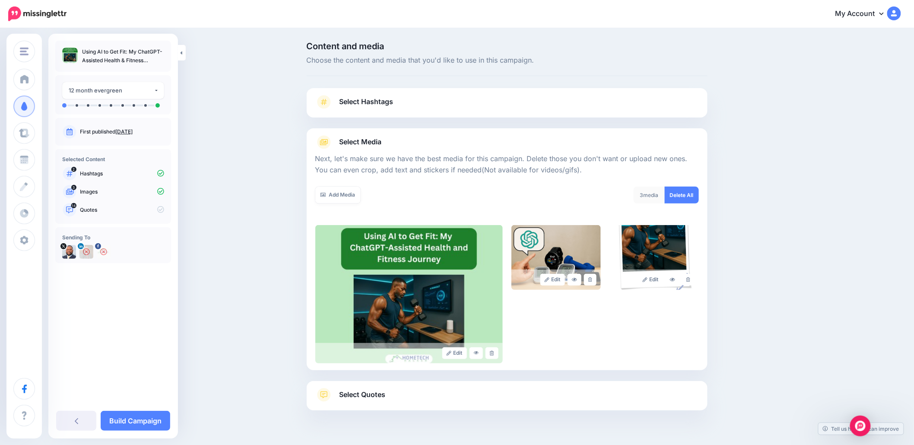
click at [401, 392] on link "Select Quotes" at bounding box center [507, 399] width 384 height 22
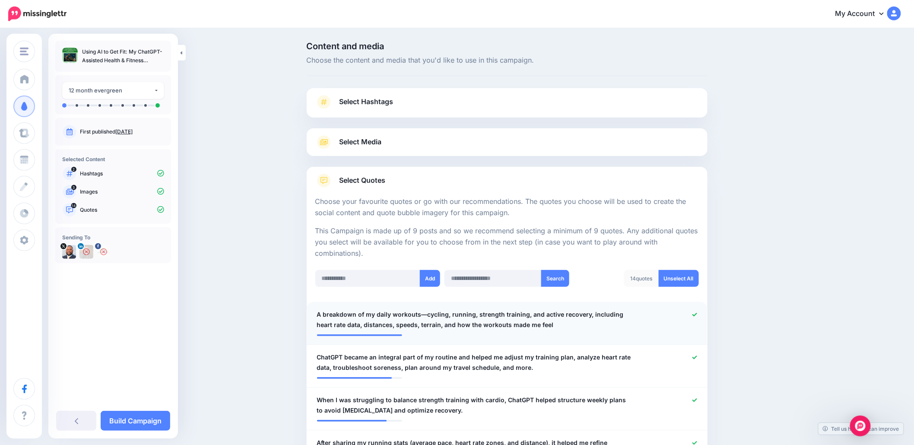
click at [697, 314] on icon at bounding box center [695, 314] width 5 height 5
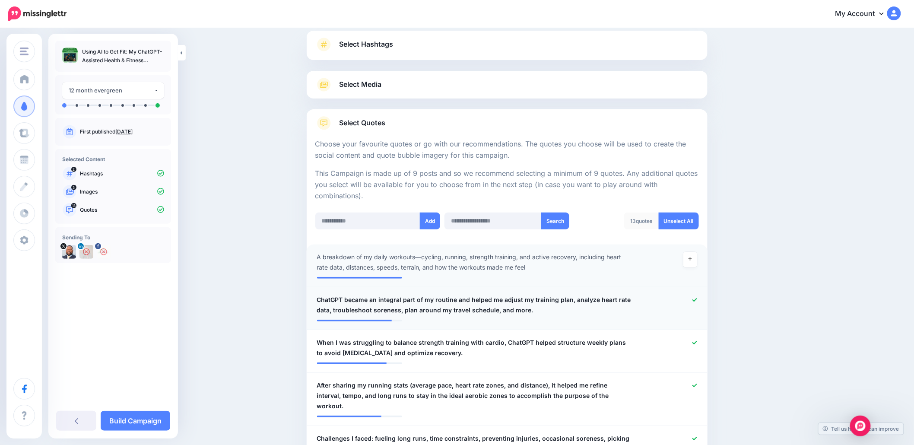
scroll to position [115, 0]
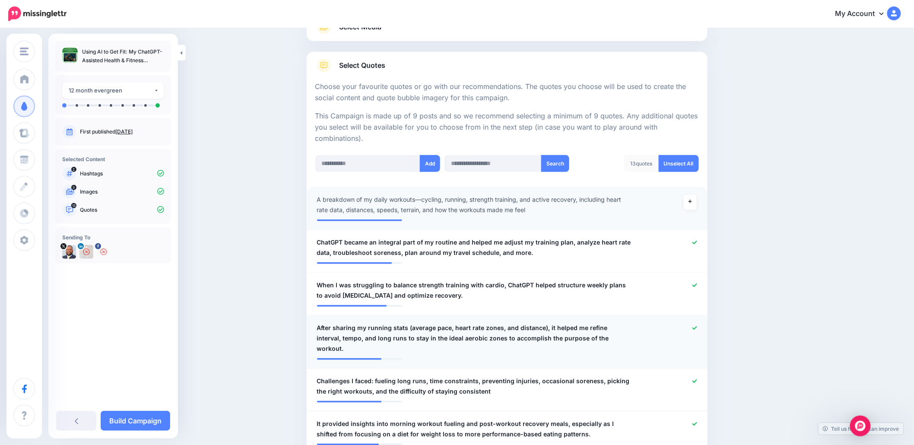
click at [697, 326] on icon at bounding box center [695, 328] width 5 height 5
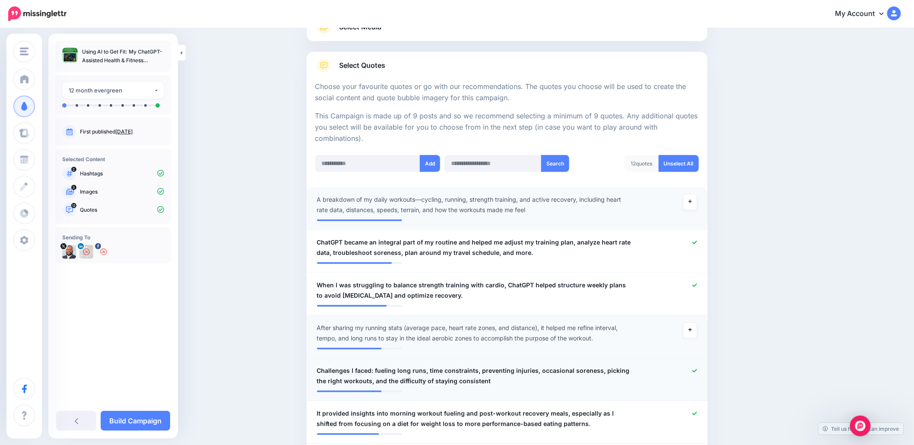
click at [696, 372] on icon at bounding box center [695, 371] width 5 height 5
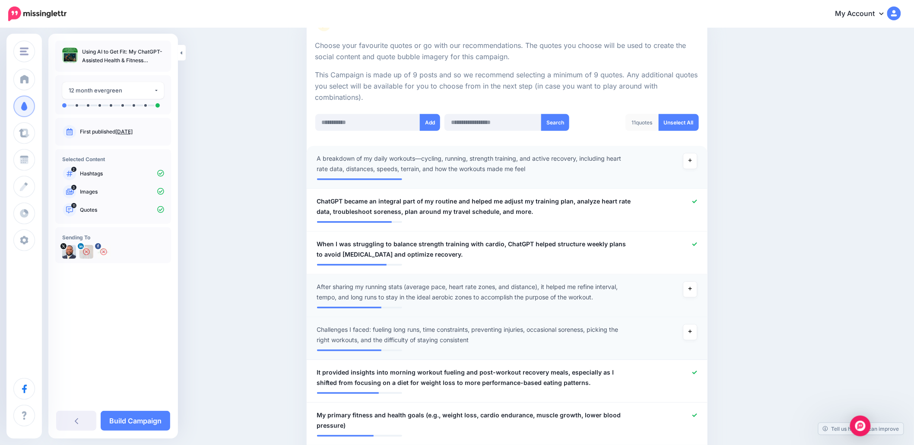
scroll to position [173, 0]
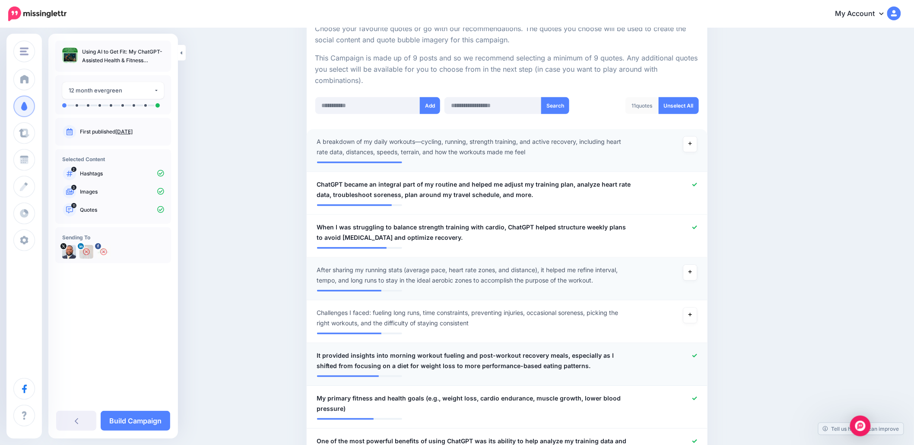
click at [697, 353] on link at bounding box center [695, 356] width 5 height 6
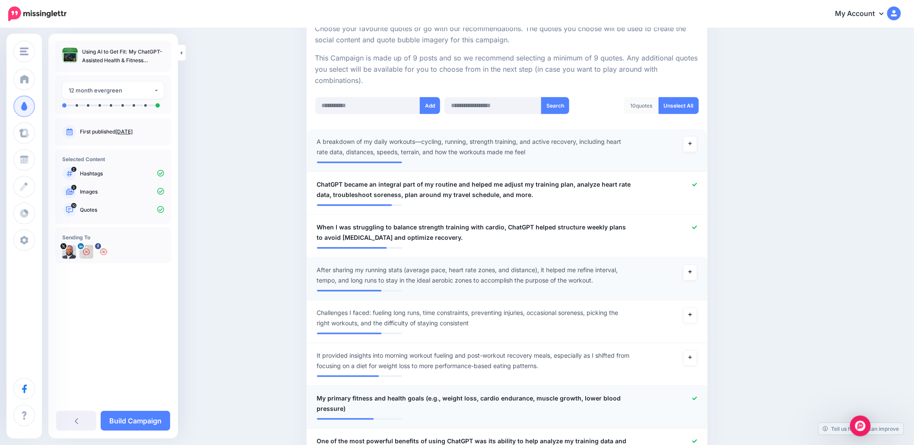
click at [697, 398] on icon at bounding box center [695, 398] width 5 height 5
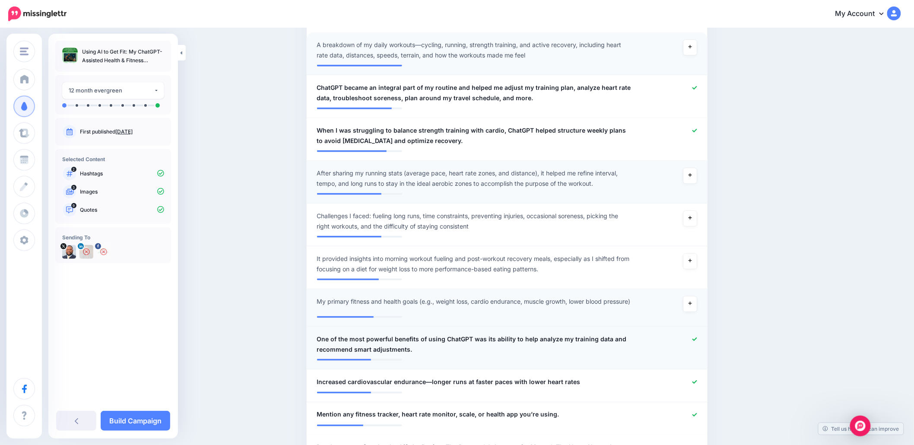
scroll to position [288, 0]
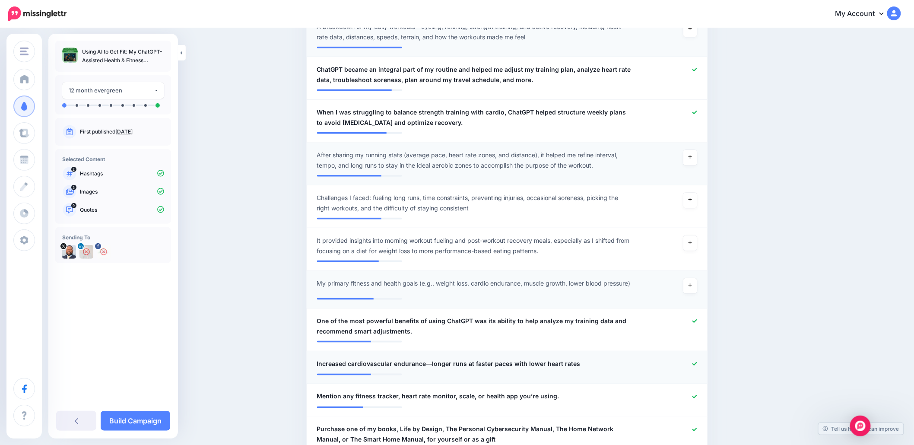
click at [696, 366] on icon at bounding box center [695, 364] width 5 height 5
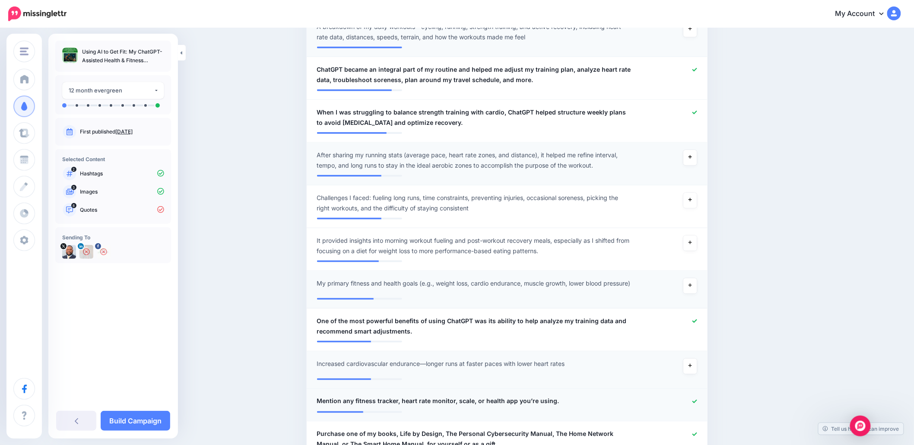
click at [696, 404] on icon at bounding box center [695, 401] width 5 height 5
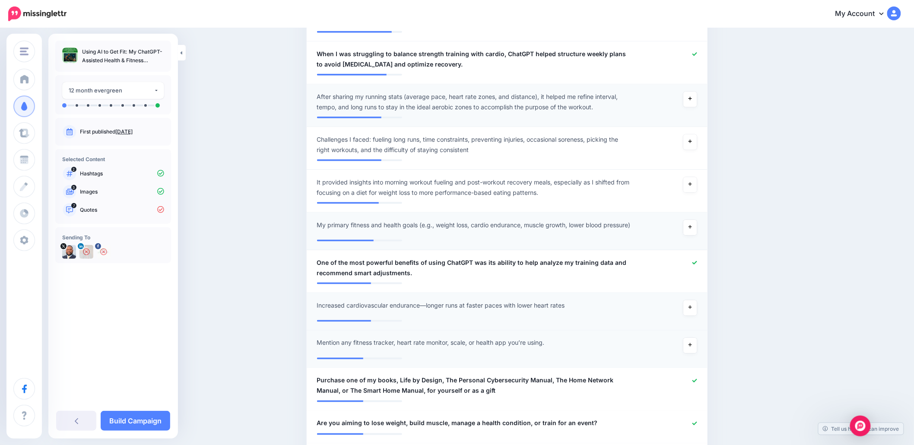
scroll to position [403, 0]
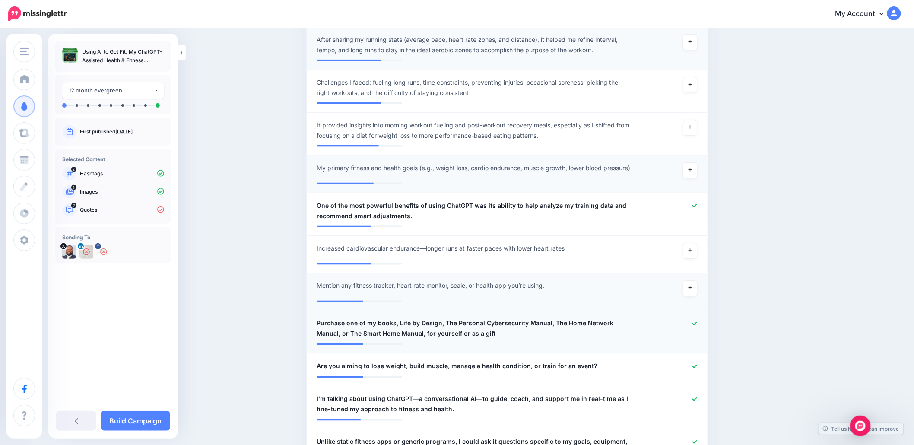
click at [697, 326] on icon at bounding box center [695, 323] width 5 height 5
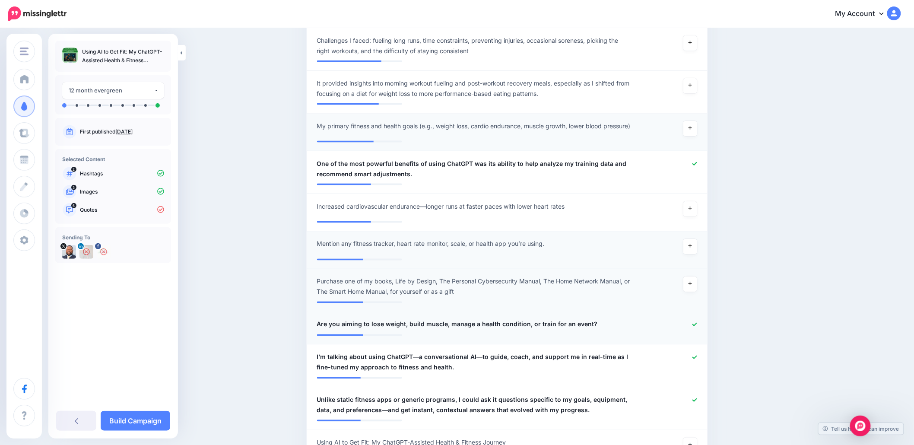
scroll to position [461, 0]
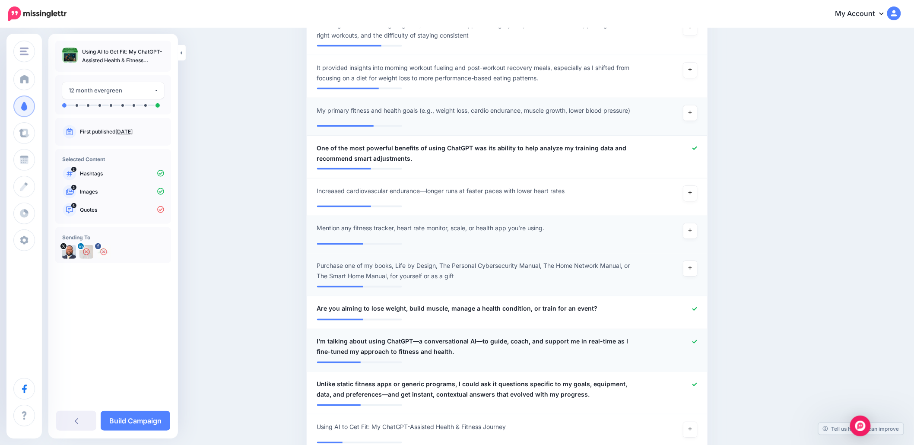
click at [697, 344] on icon at bounding box center [695, 342] width 5 height 5
click at [701, 388] on div at bounding box center [671, 389] width 66 height 21
click at [696, 391] on div at bounding box center [671, 389] width 66 height 21
click at [697, 386] on icon at bounding box center [695, 384] width 5 height 3
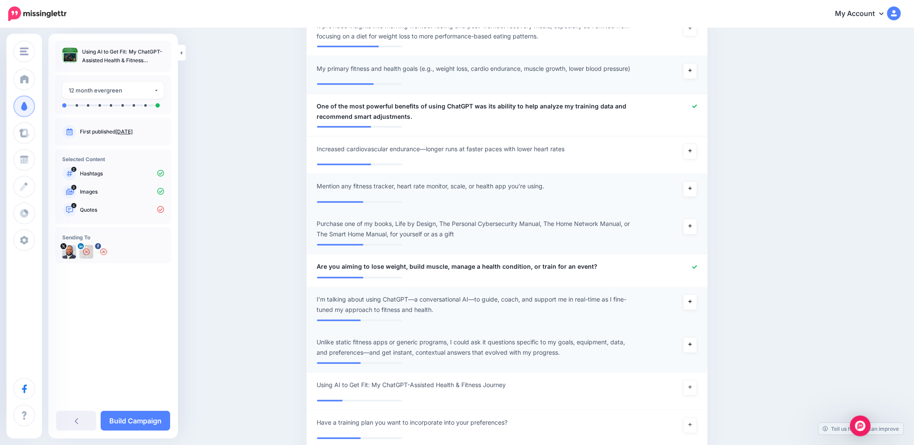
scroll to position [518, 0]
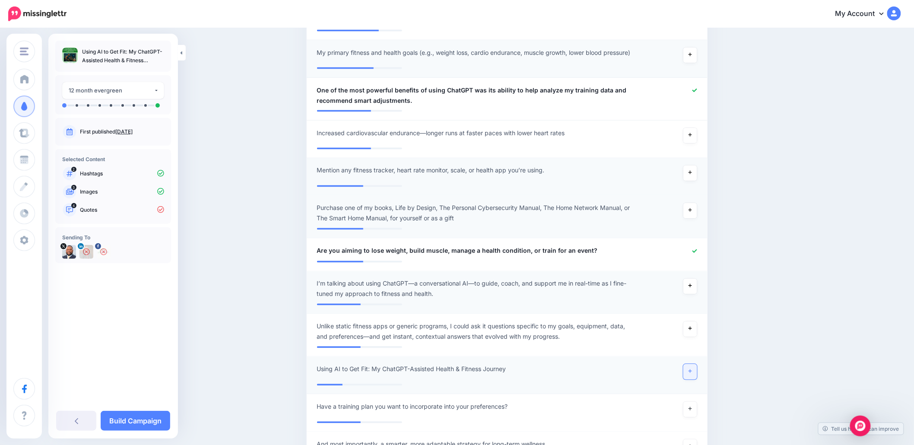
click at [692, 374] on icon at bounding box center [690, 371] width 3 height 5
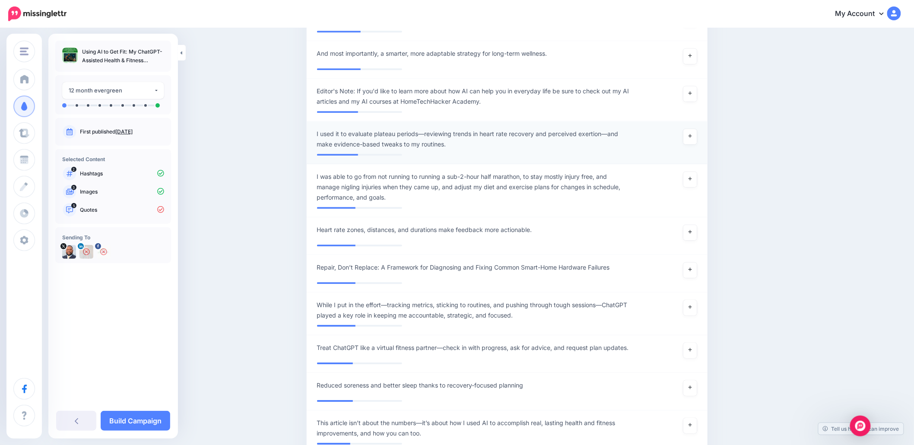
scroll to position [922, 0]
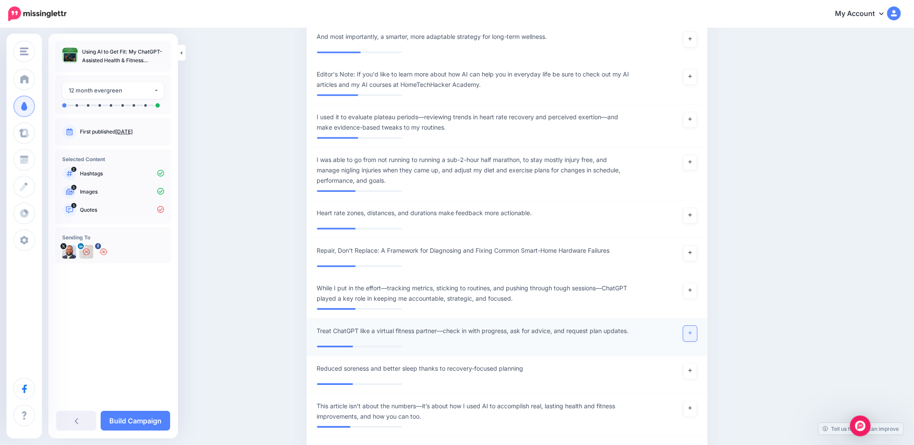
click at [692, 335] on icon at bounding box center [690, 332] width 3 height 3
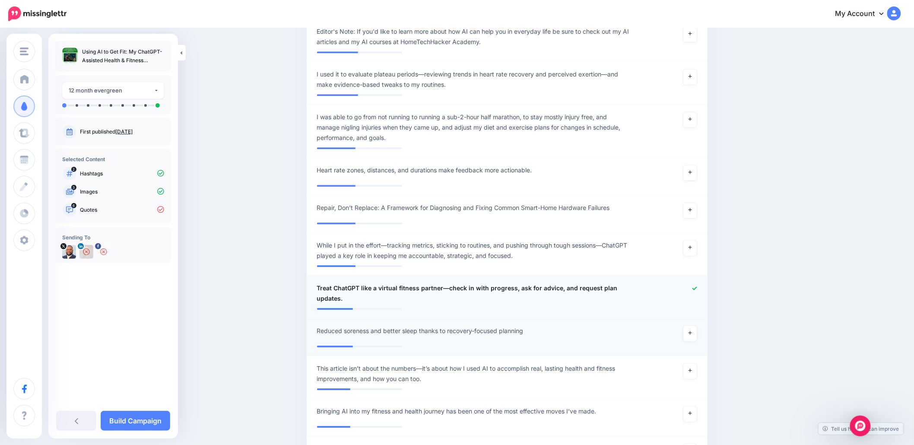
scroll to position [979, 0]
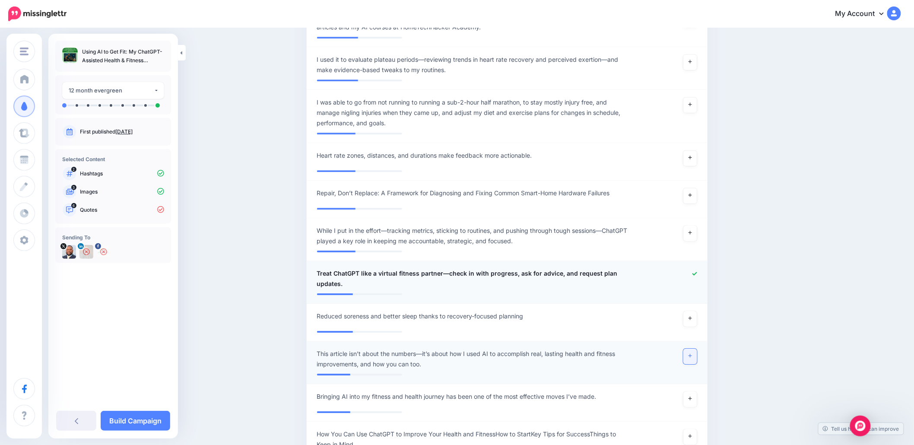
click at [691, 362] on link at bounding box center [691, 357] width 14 height 16
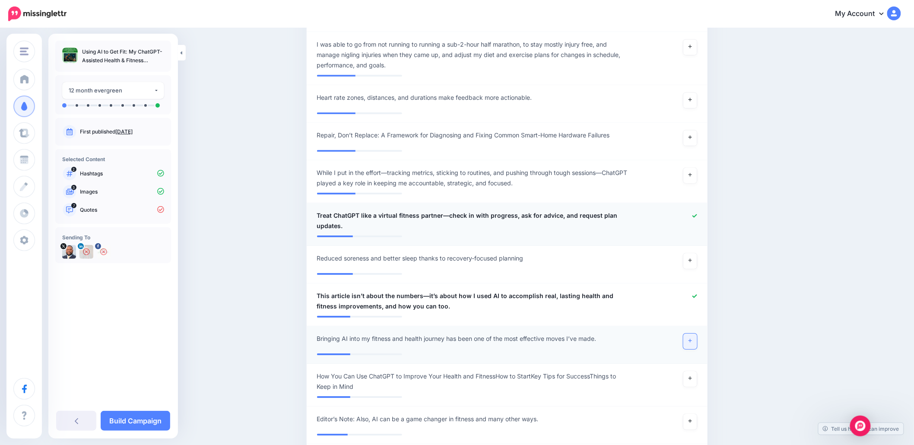
click at [689, 347] on link at bounding box center [691, 342] width 14 height 16
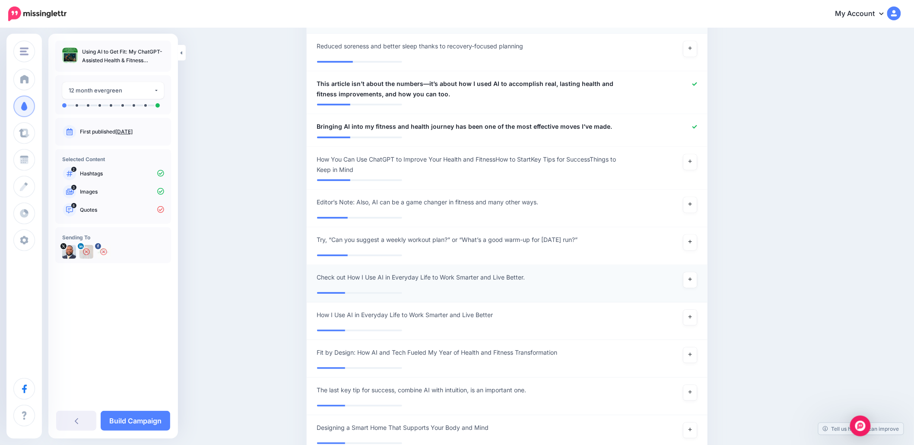
scroll to position [1267, 0]
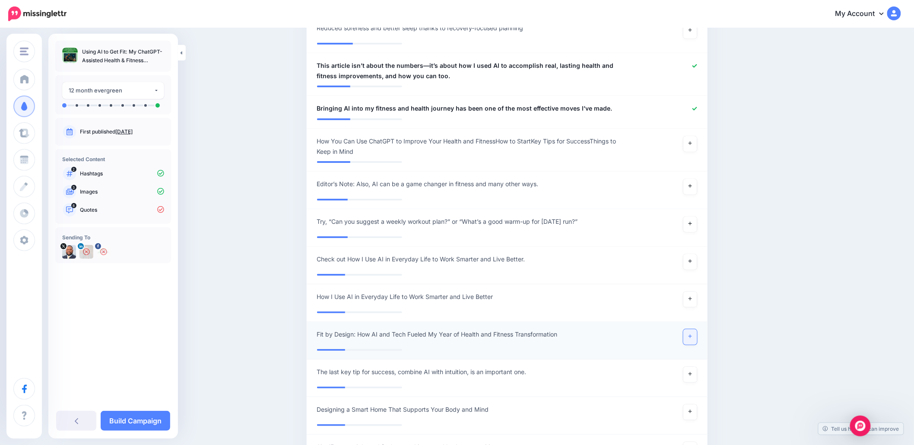
click at [692, 339] on icon at bounding box center [690, 336] width 3 height 5
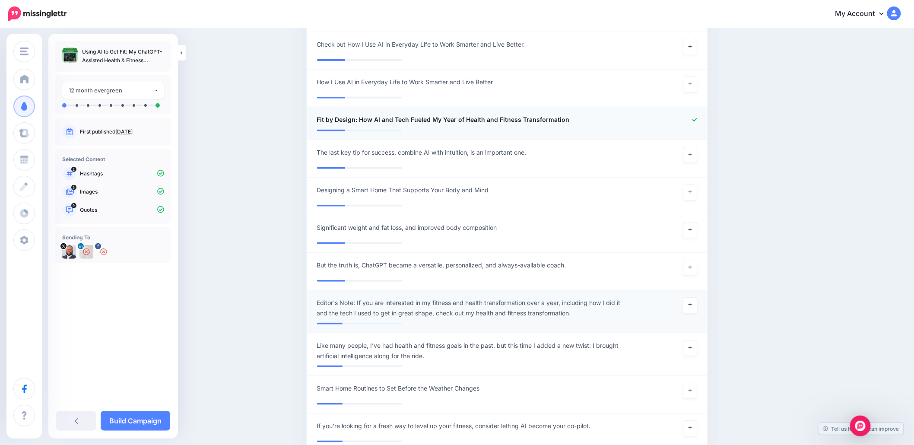
scroll to position [1498, 0]
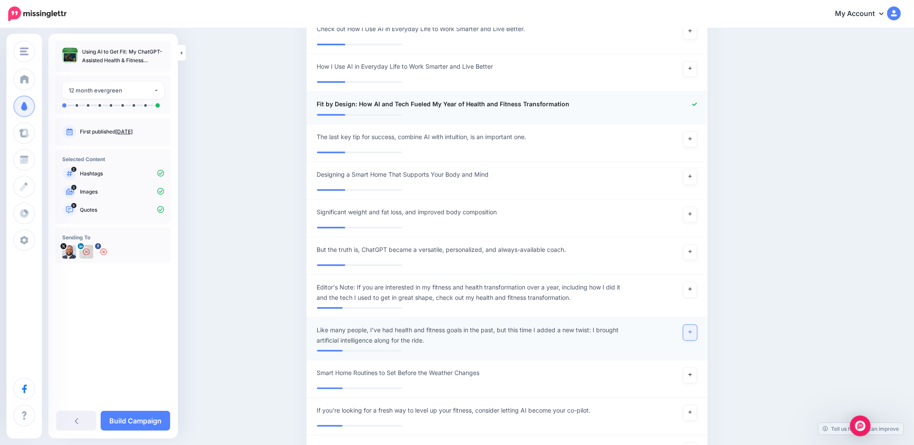
click at [696, 337] on link at bounding box center [691, 333] width 14 height 16
click at [697, 107] on icon at bounding box center [695, 104] width 5 height 5
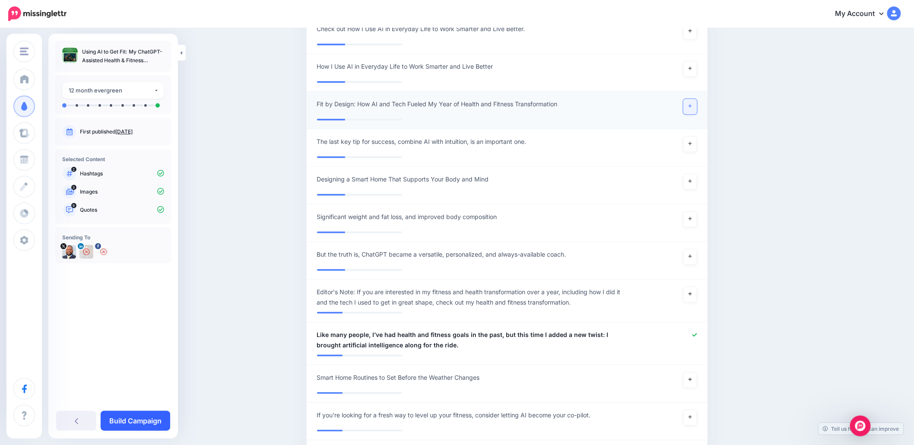
click at [136, 417] on link "Build Campaign" at bounding box center [136, 421] width 70 height 20
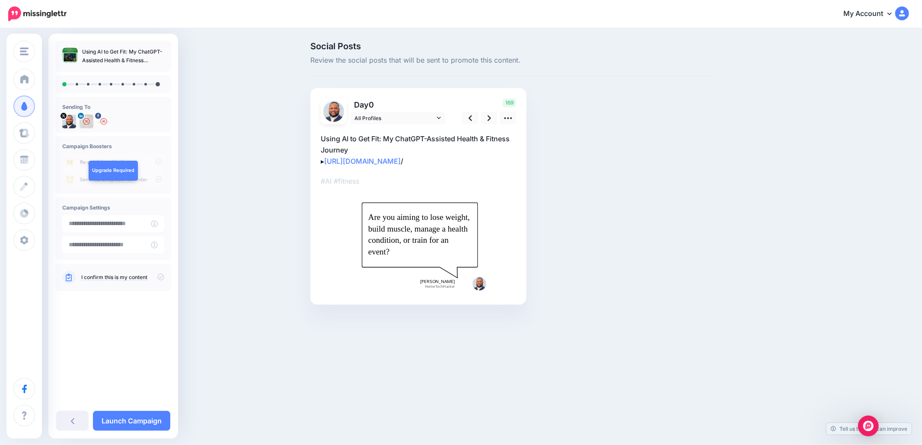
click at [161, 276] on icon at bounding box center [160, 276] width 7 height 7
click at [158, 225] on icon at bounding box center [154, 223] width 7 height 7
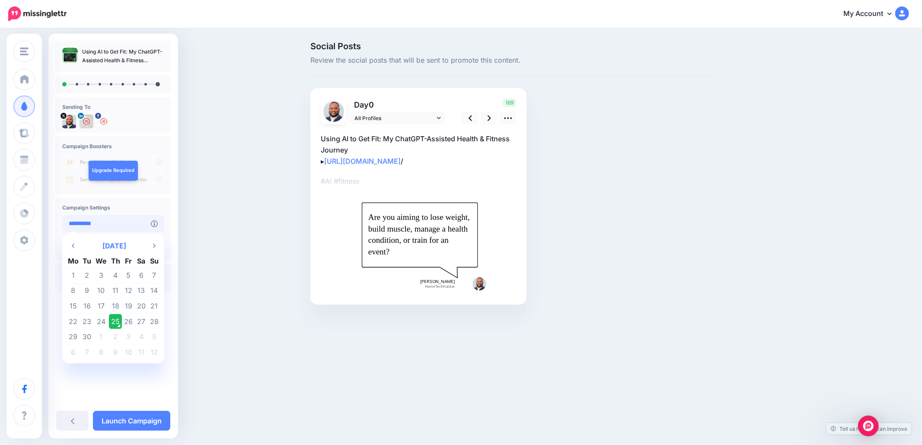
click at [143, 225] on input "**********" at bounding box center [106, 223] width 89 height 17
click at [156, 247] on th "Next Month" at bounding box center [154, 245] width 13 height 17
click at [155, 289] on td "12" at bounding box center [154, 291] width 13 height 16
type input "**********"
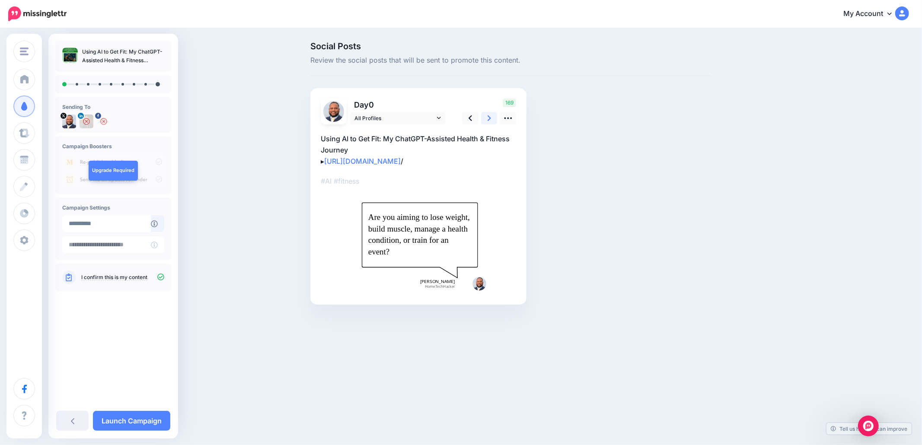
click at [484, 119] on link at bounding box center [489, 118] width 16 height 13
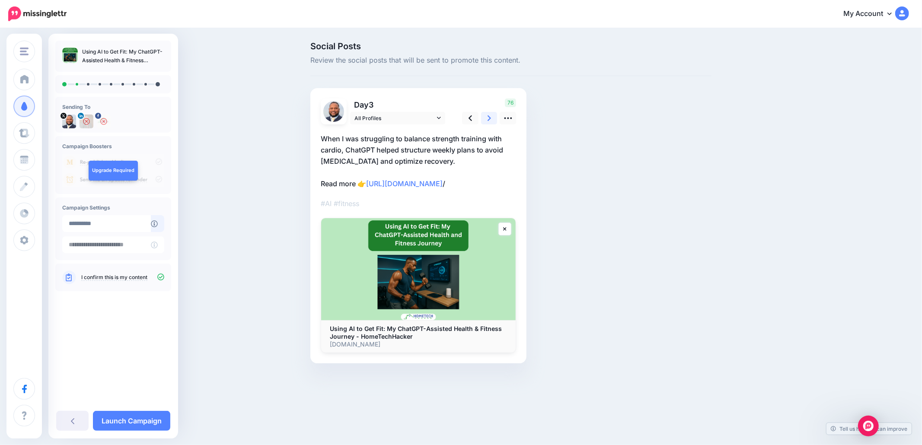
click at [484, 119] on link at bounding box center [489, 118] width 16 height 13
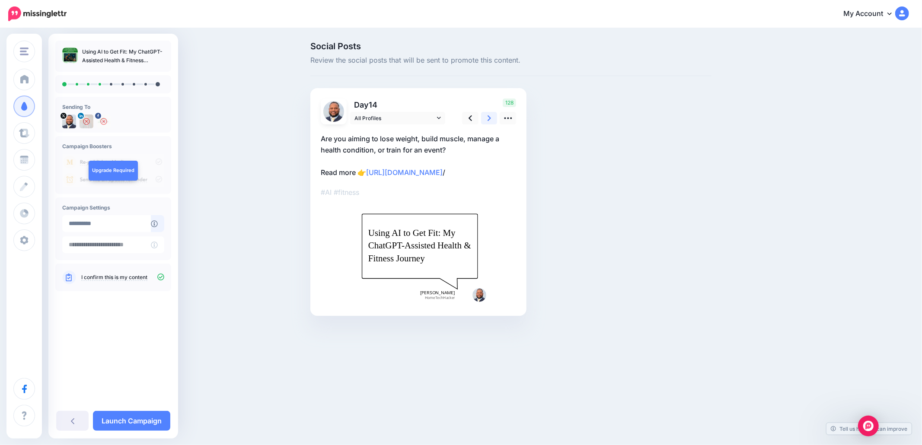
click at [482, 119] on link at bounding box center [489, 118] width 16 height 13
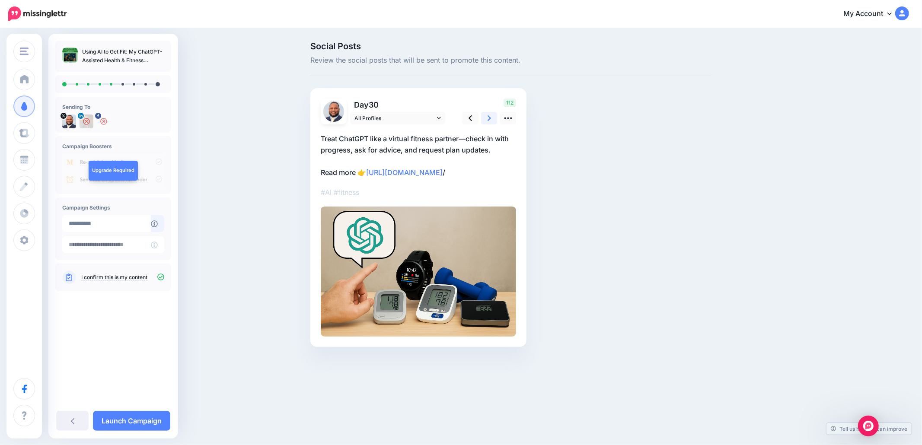
click at [481, 120] on link at bounding box center [489, 118] width 16 height 13
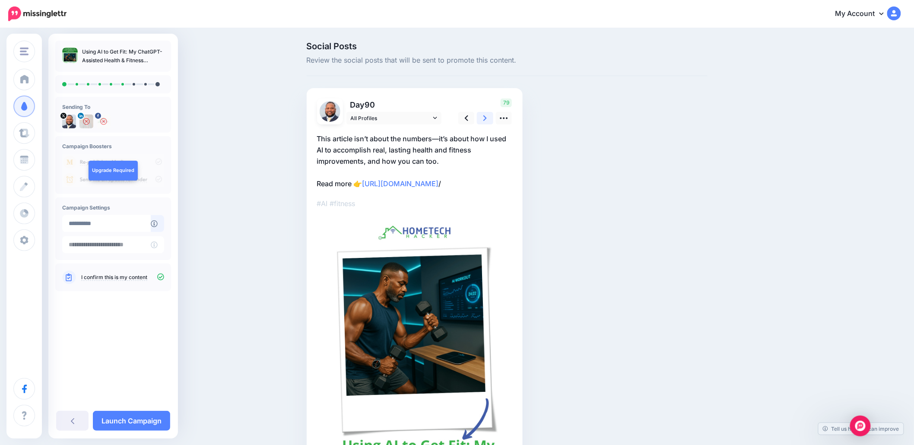
click at [481, 120] on link at bounding box center [485, 118] width 16 height 13
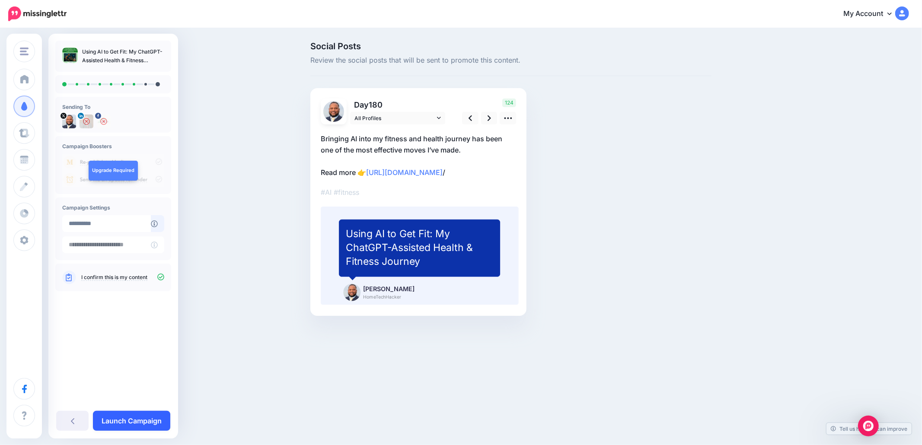
click at [152, 415] on link "Launch Campaign" at bounding box center [131, 421] width 77 height 20
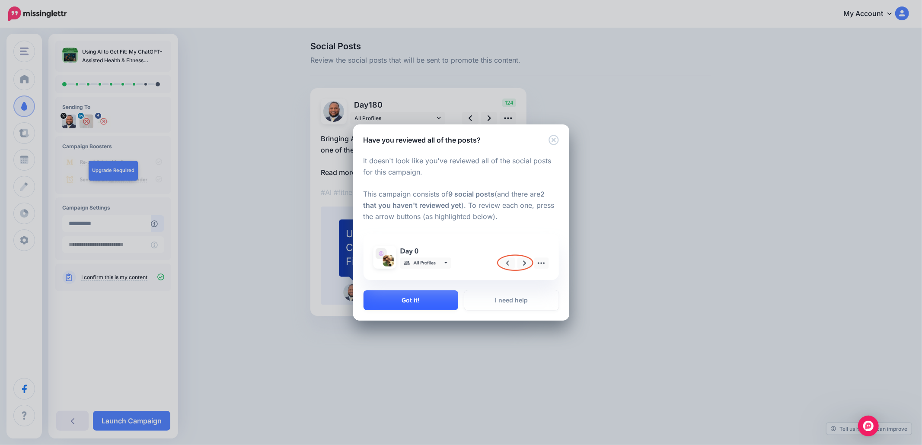
click at [422, 298] on button "Got it!" at bounding box center [410, 300] width 95 height 20
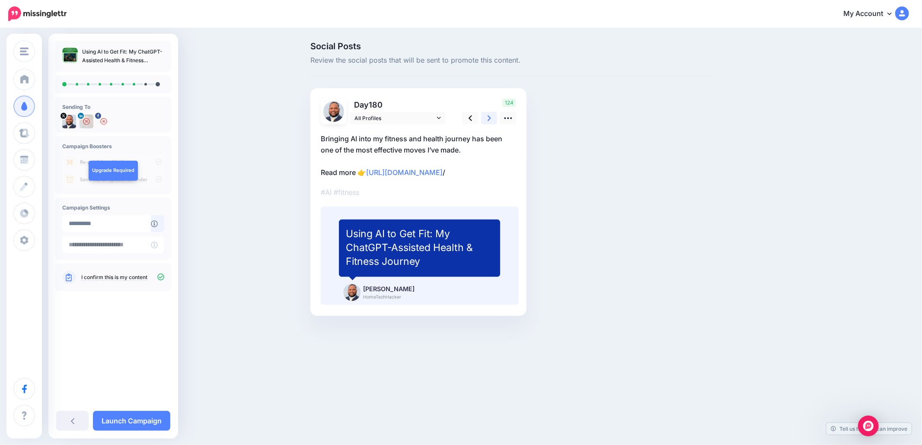
click at [489, 120] on icon at bounding box center [488, 118] width 3 height 6
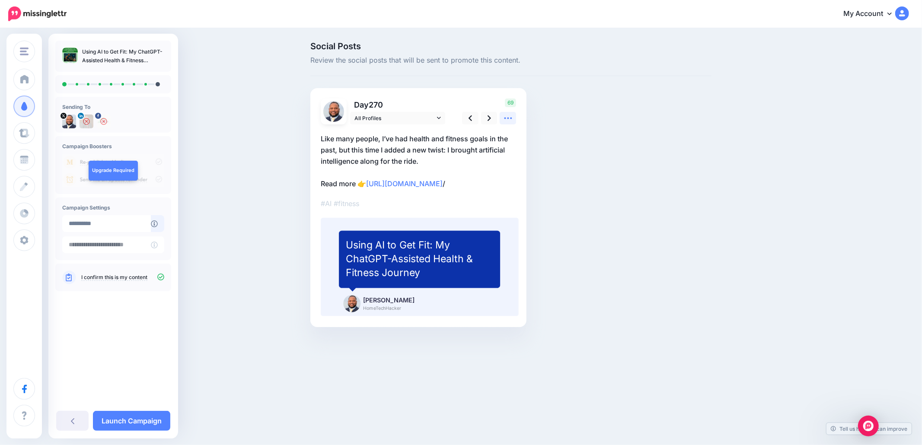
click at [509, 118] on icon at bounding box center [507, 118] width 9 height 9
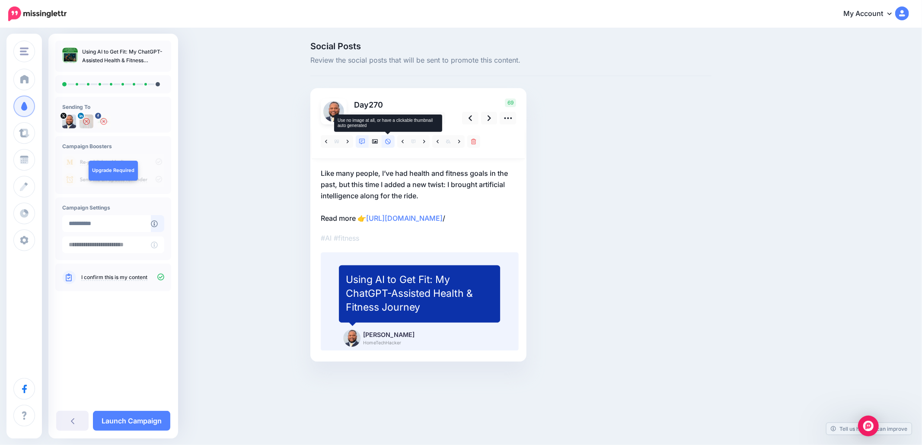
click at [387, 144] on icon at bounding box center [388, 142] width 6 height 6
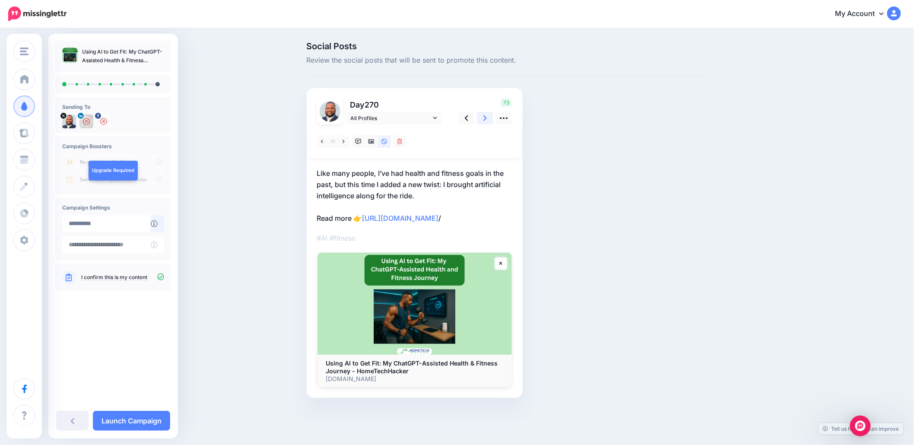
click at [486, 117] on link at bounding box center [485, 118] width 16 height 13
click at [487, 117] on icon at bounding box center [484, 118] width 3 height 9
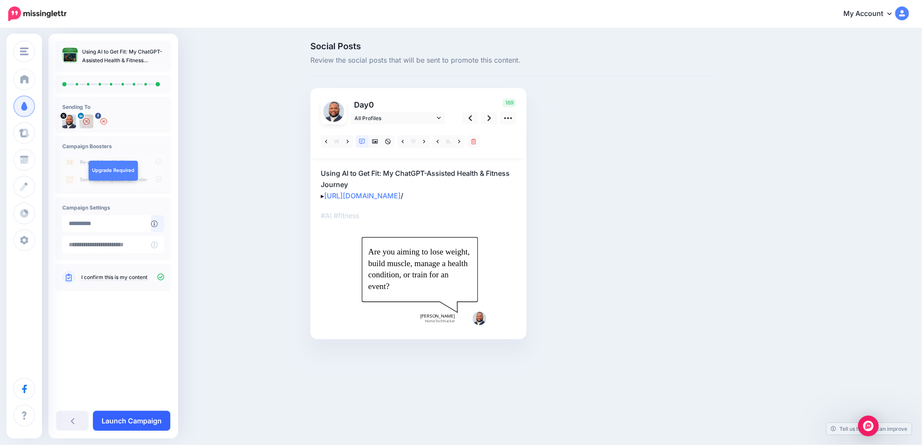
click at [140, 419] on link "Launch Campaign" at bounding box center [131, 421] width 77 height 20
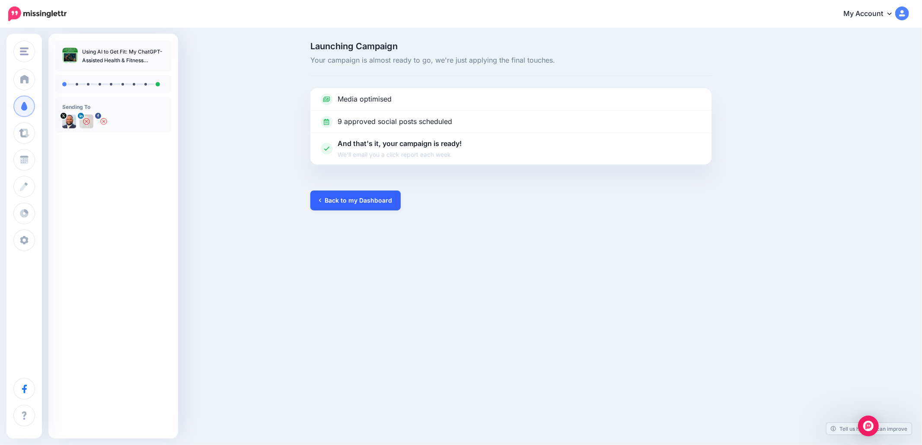
click at [356, 202] on link "Back to my Dashboard" at bounding box center [355, 201] width 90 height 20
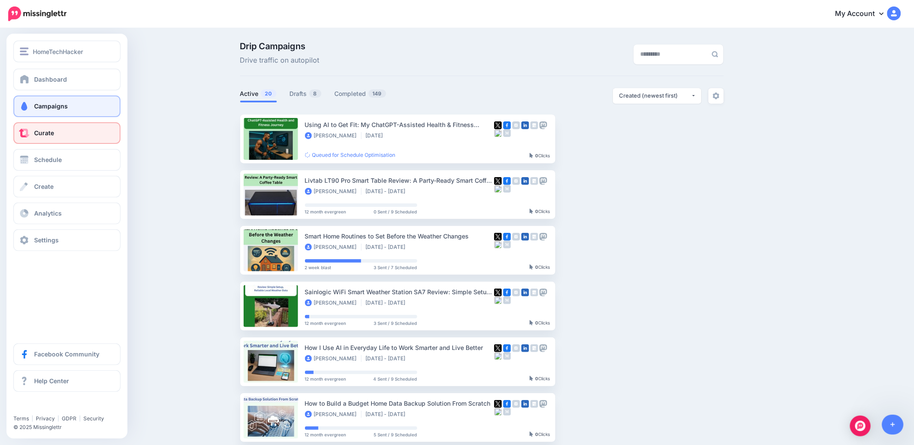
click at [28, 130] on span at bounding box center [24, 133] width 11 height 9
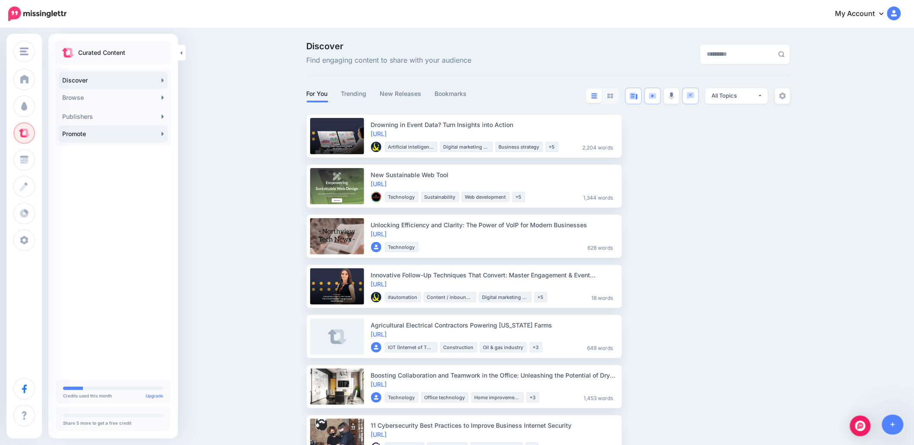
click at [93, 130] on link "Promote" at bounding box center [113, 133] width 109 height 17
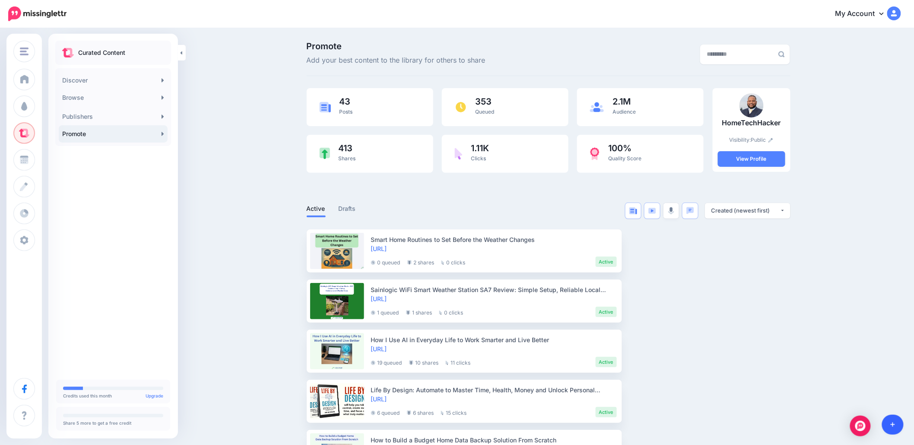
click at [897, 426] on link at bounding box center [893, 425] width 22 height 20
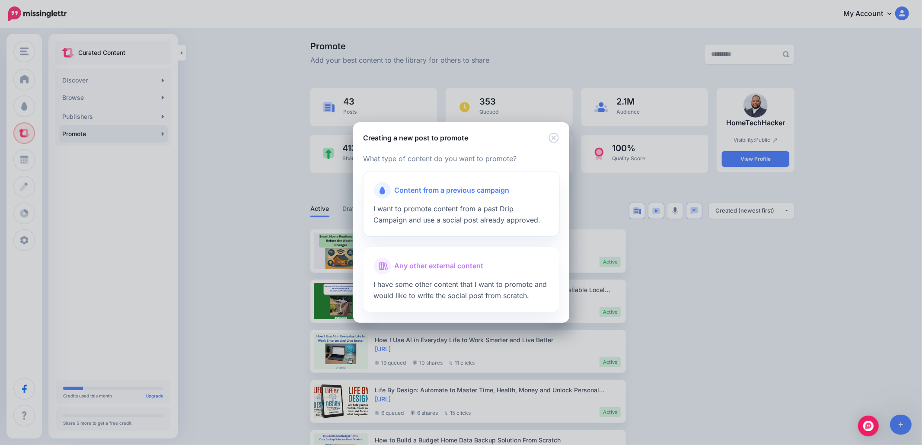
click at [457, 205] on span "I want to promote content from a past Drip Campaign and use a social post alrea…" at bounding box center [457, 214] width 167 height 20
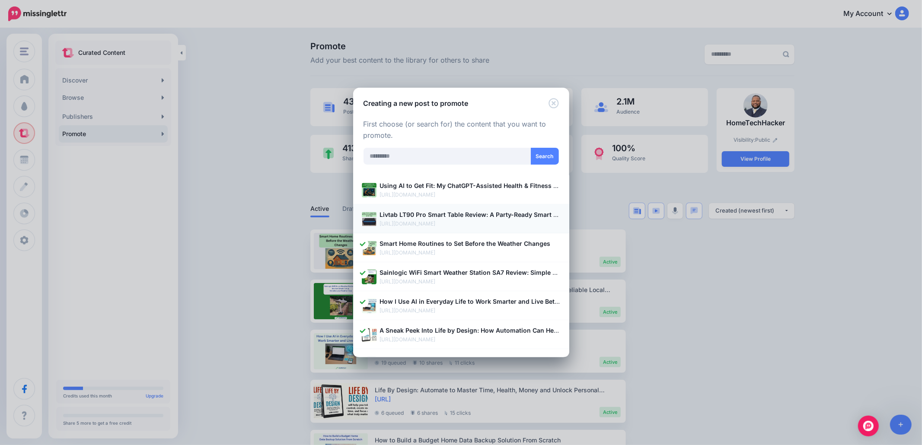
click at [422, 218] on p "Livtab LT90 Pro Smart Table Review: A Party-Ready Smart Coffee Table" at bounding box center [470, 215] width 181 height 10
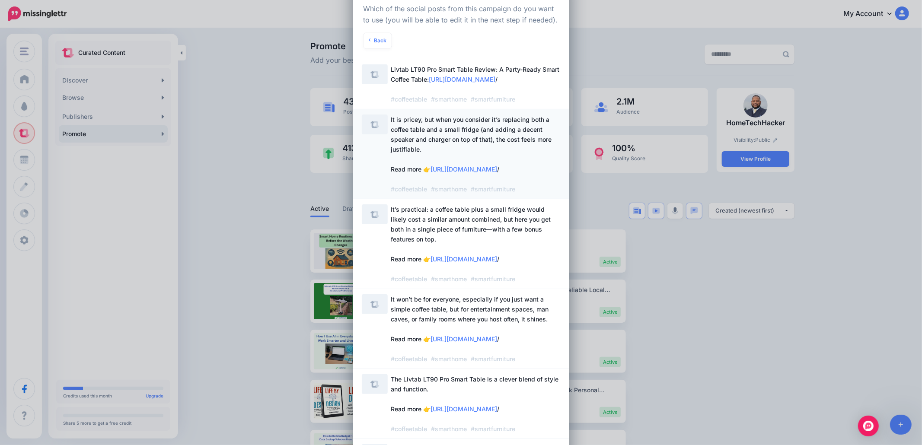
scroll to position [57, 0]
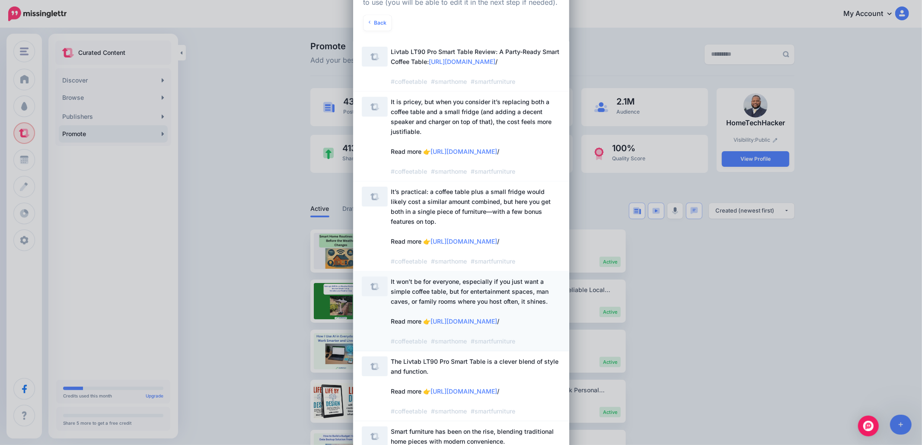
click at [425, 345] on span "It won’t be for everyone, especially if you just want a simple coffee table, bu…" at bounding box center [470, 311] width 158 height 67
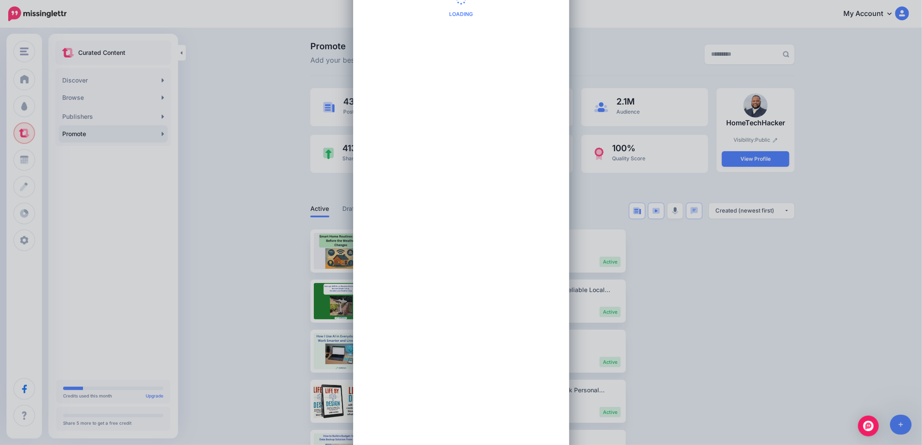
scroll to position [0, 0]
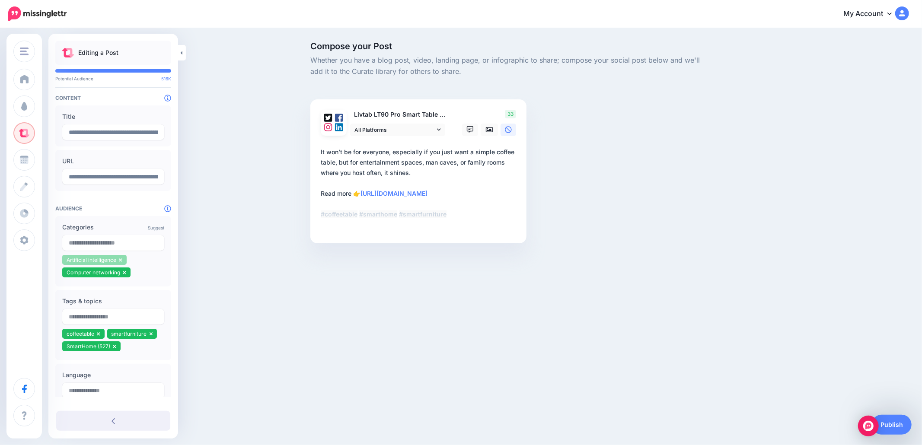
click at [122, 261] on li "Artificial intelligence" at bounding box center [94, 260] width 64 height 10
click at [124, 271] on icon at bounding box center [124, 272] width 3 height 3
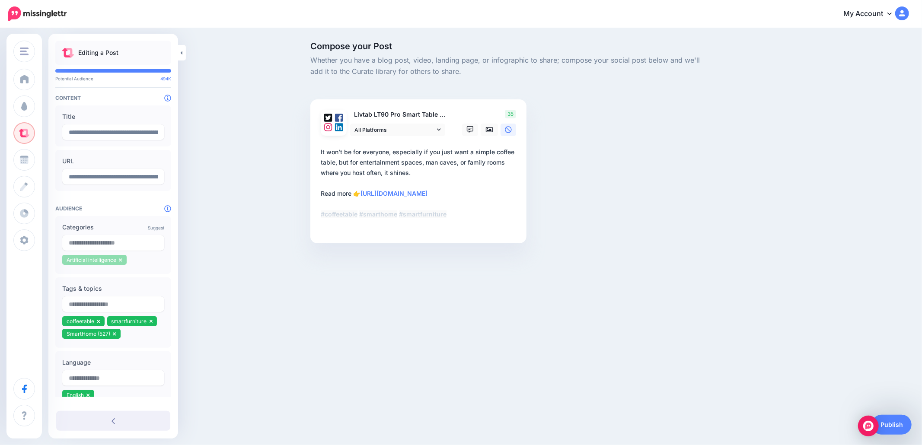
click at [120, 258] on icon at bounding box center [120, 260] width 3 height 5
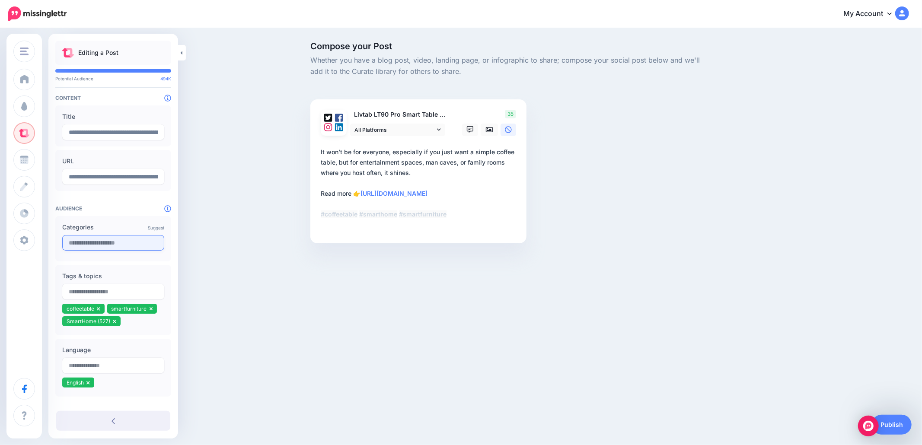
click at [114, 245] on input "text" at bounding box center [113, 243] width 102 height 16
click at [113, 244] on input "*********" at bounding box center [113, 243] width 102 height 16
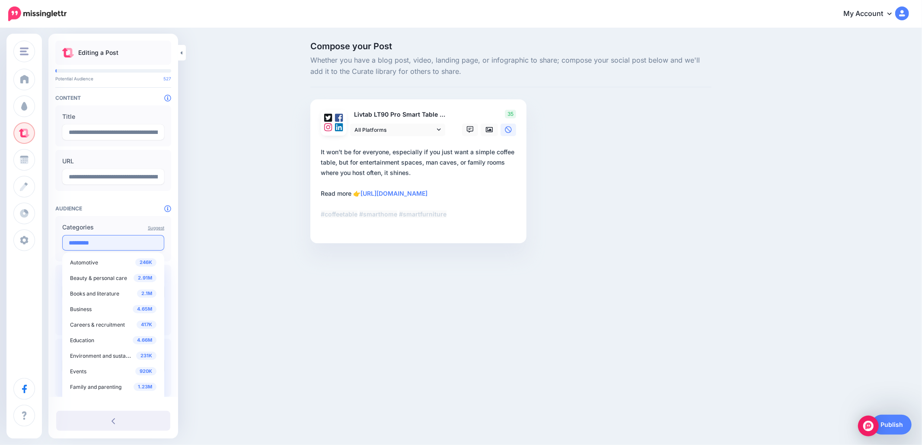
click at [113, 244] on input "*********" at bounding box center [113, 243] width 102 height 16
type input "****"
click at [109, 336] on span "Home entertainment" at bounding box center [95, 337] width 51 height 6
click at [140, 247] on input "text" at bounding box center [113, 243] width 102 height 16
click at [201, 249] on div "Compose your Post Whether you have a blog post, video, landing page, or infogra…" at bounding box center [461, 155] width 922 height 253
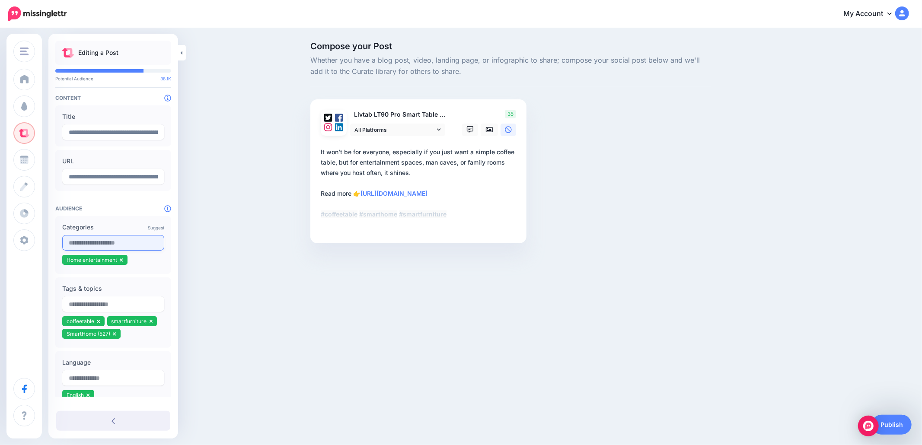
click at [108, 240] on input "text" at bounding box center [113, 243] width 102 height 16
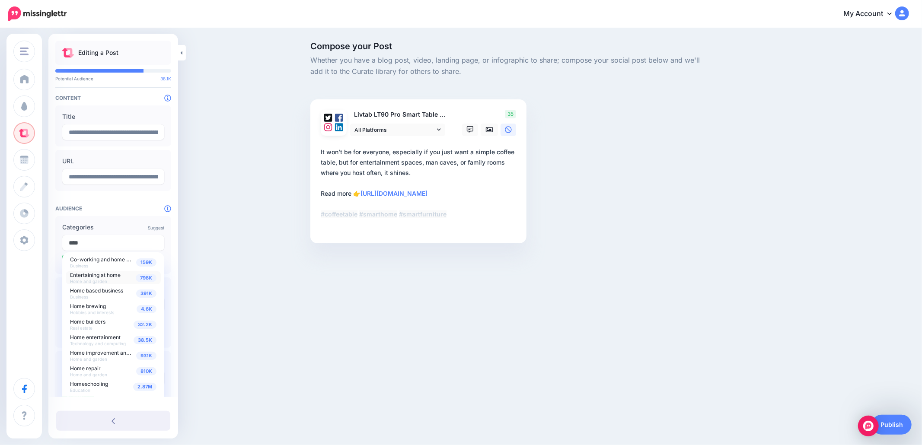
scroll to position [24, 0]
type input "****"
click at [97, 372] on span "Smart homes and buildings" at bounding box center [103, 375] width 66 height 7
click at [110, 278] on span "Entertaining at home" at bounding box center [95, 275] width 51 height 6
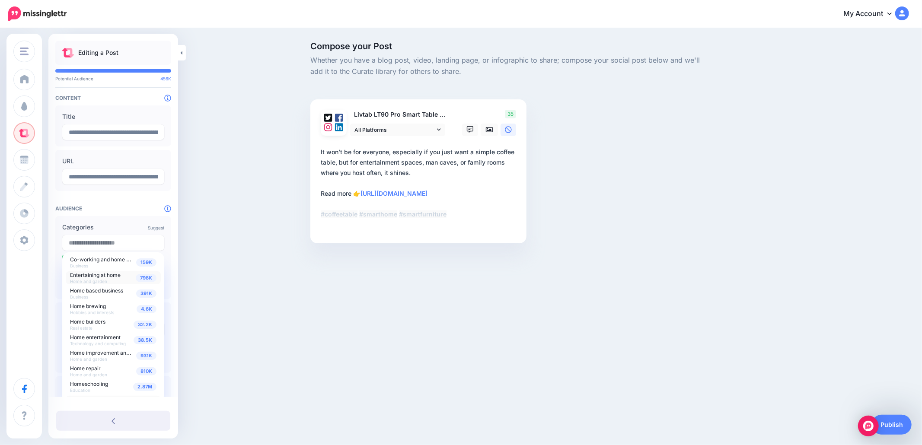
click at [204, 274] on div "Compose your Post Whether you have a blog post, video, landing page, or infogra…" at bounding box center [461, 155] width 922 height 253
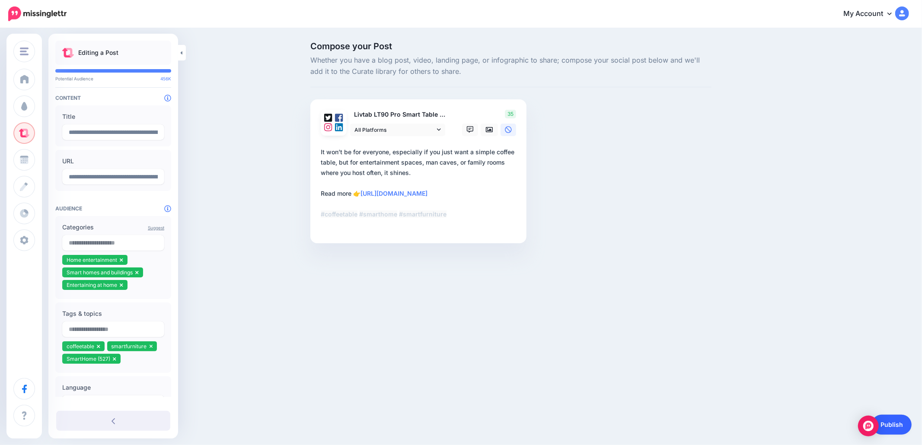
click at [893, 418] on link "Publish" at bounding box center [891, 425] width 40 height 20
